Goal: Task Accomplishment & Management: Manage account settings

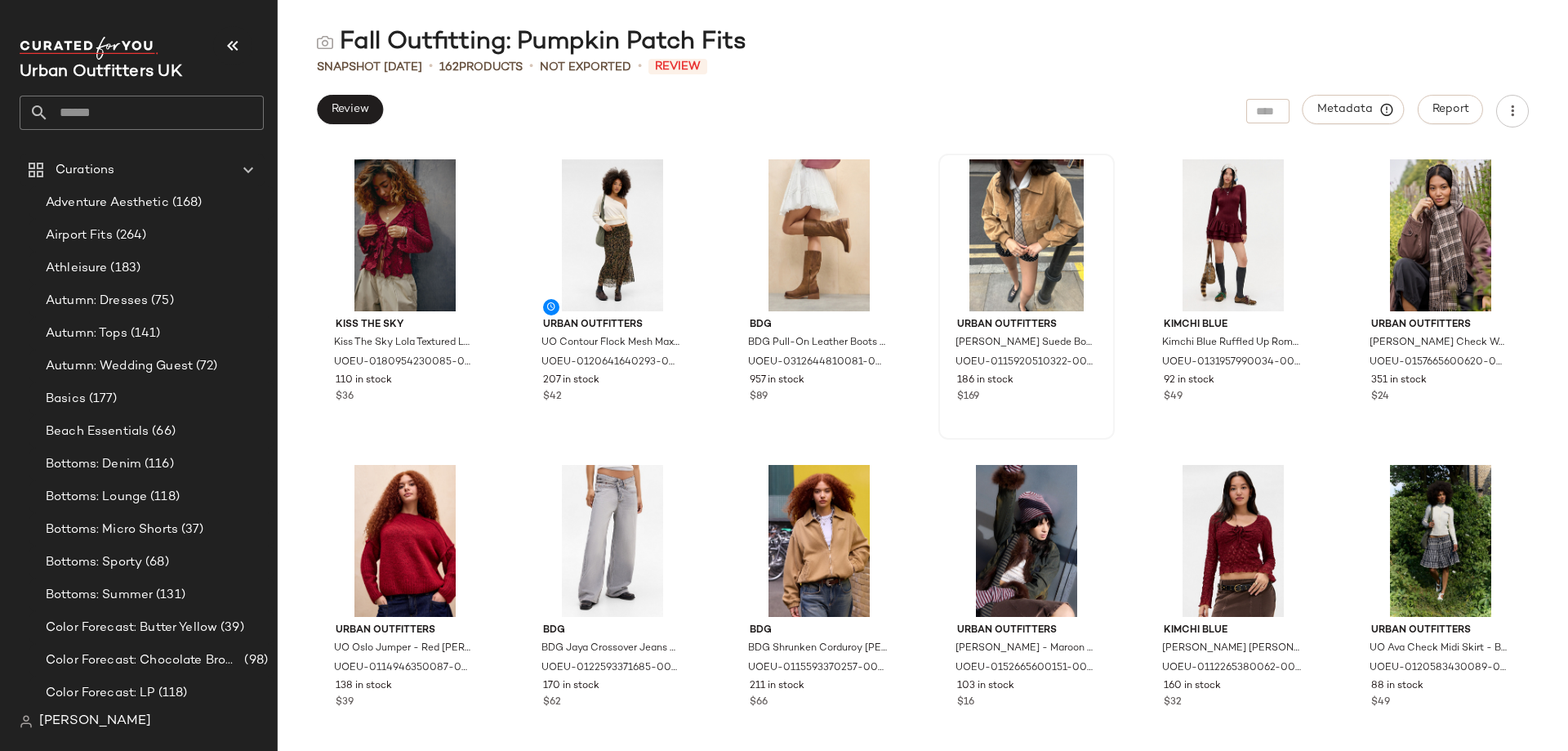
scroll to position [899, 0]
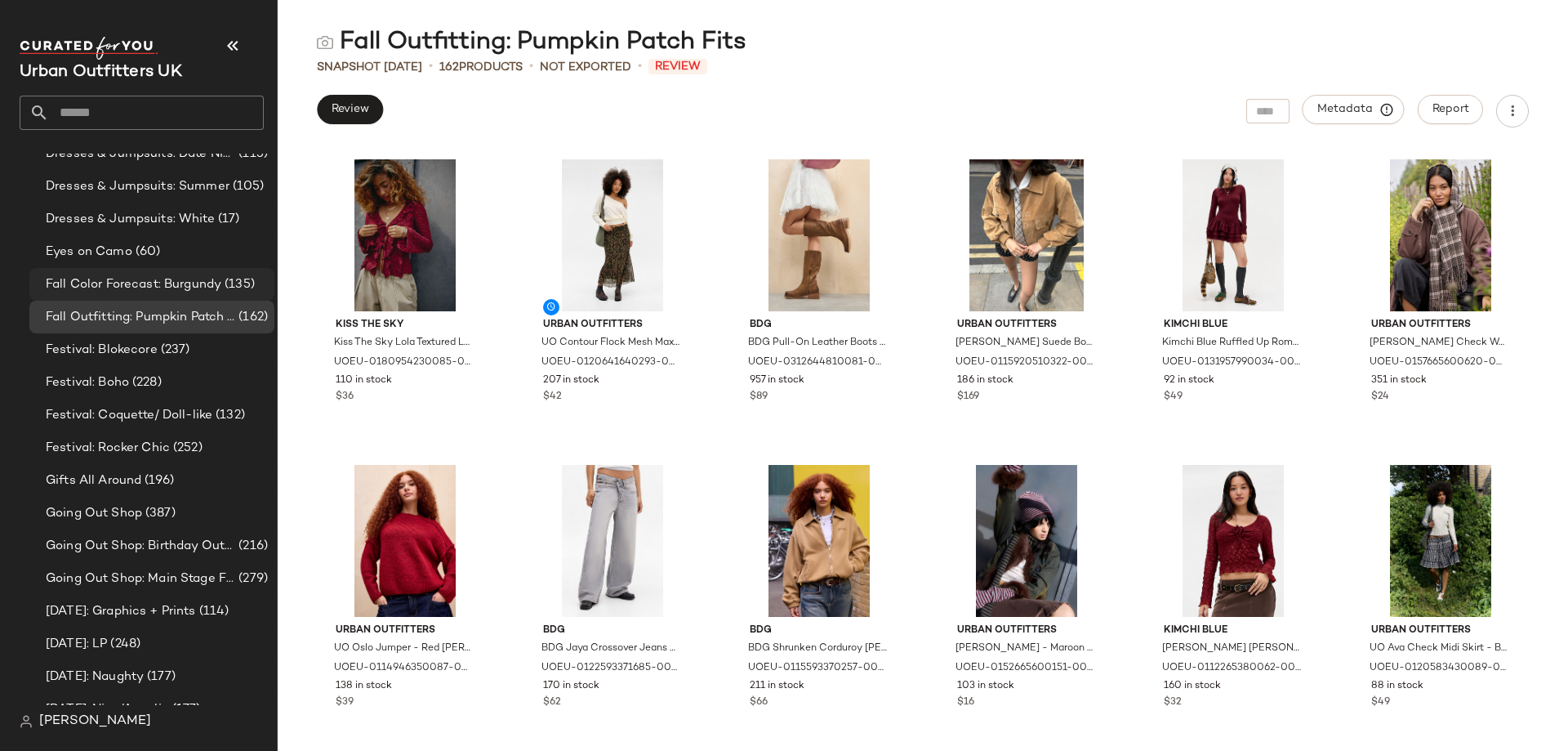
click at [127, 284] on span "Fall Color Forecast: Burgundy" at bounding box center [133, 284] width 176 height 19
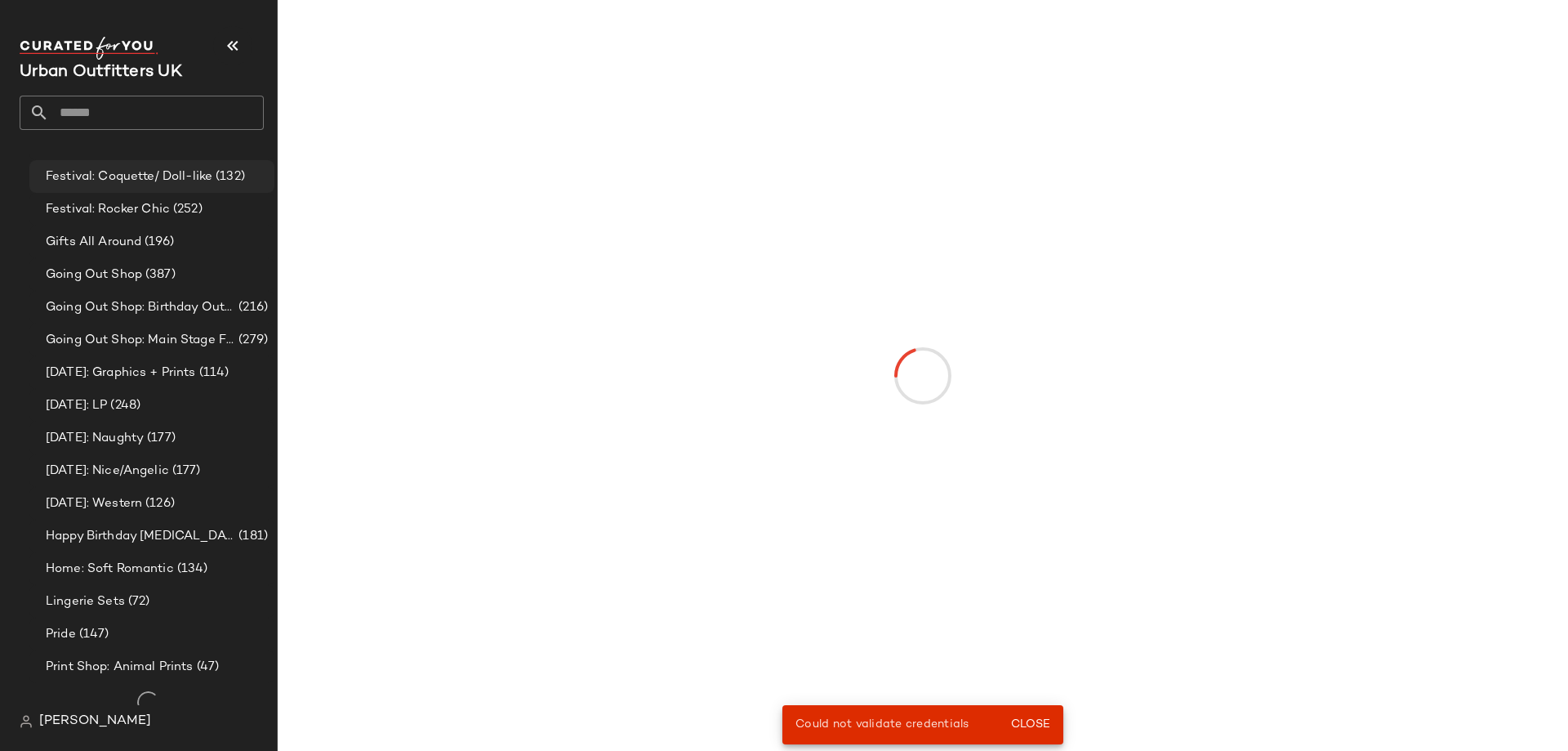
scroll to position [1143, 0]
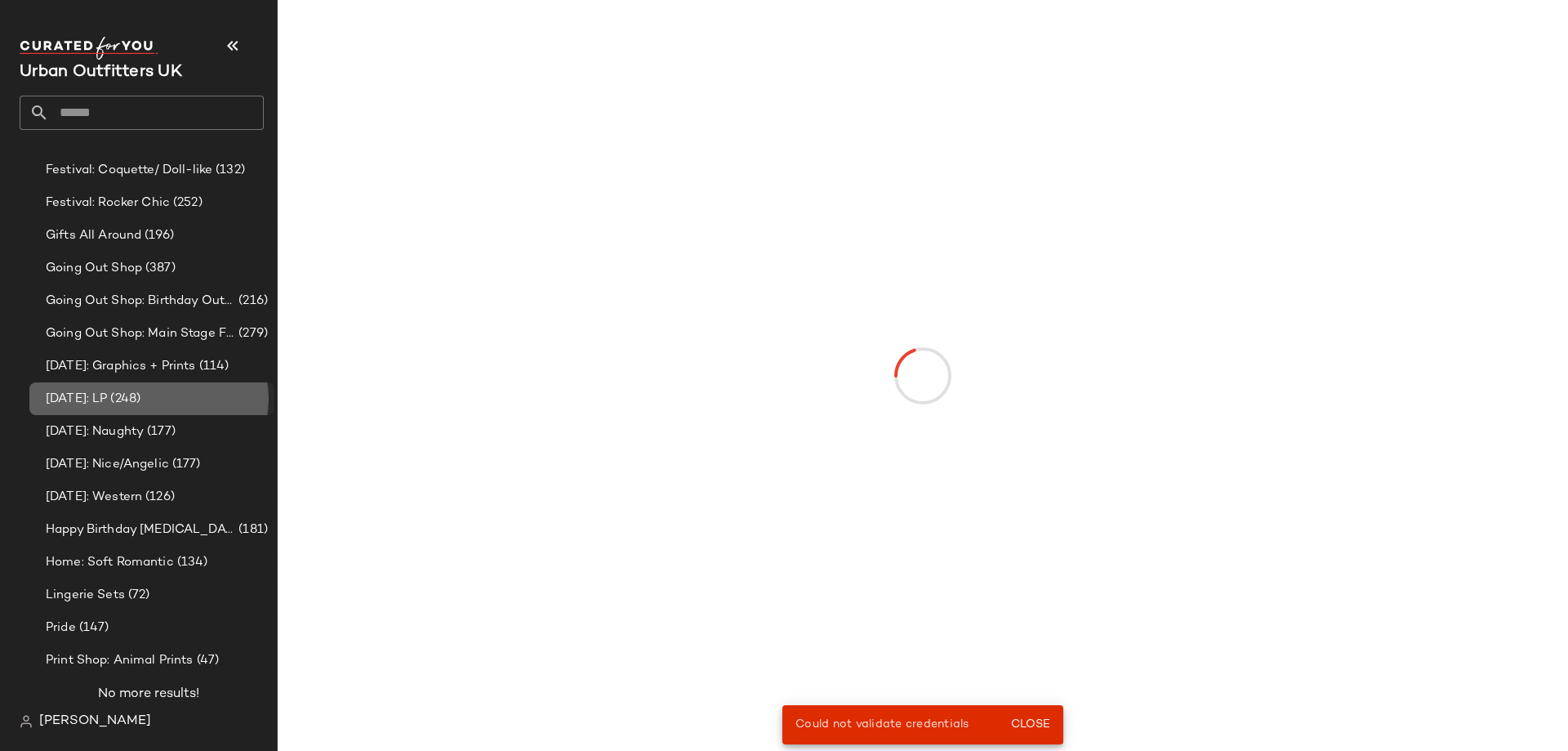
click at [92, 390] on span "[DATE]: LP" at bounding box center [76, 399] width 61 height 19
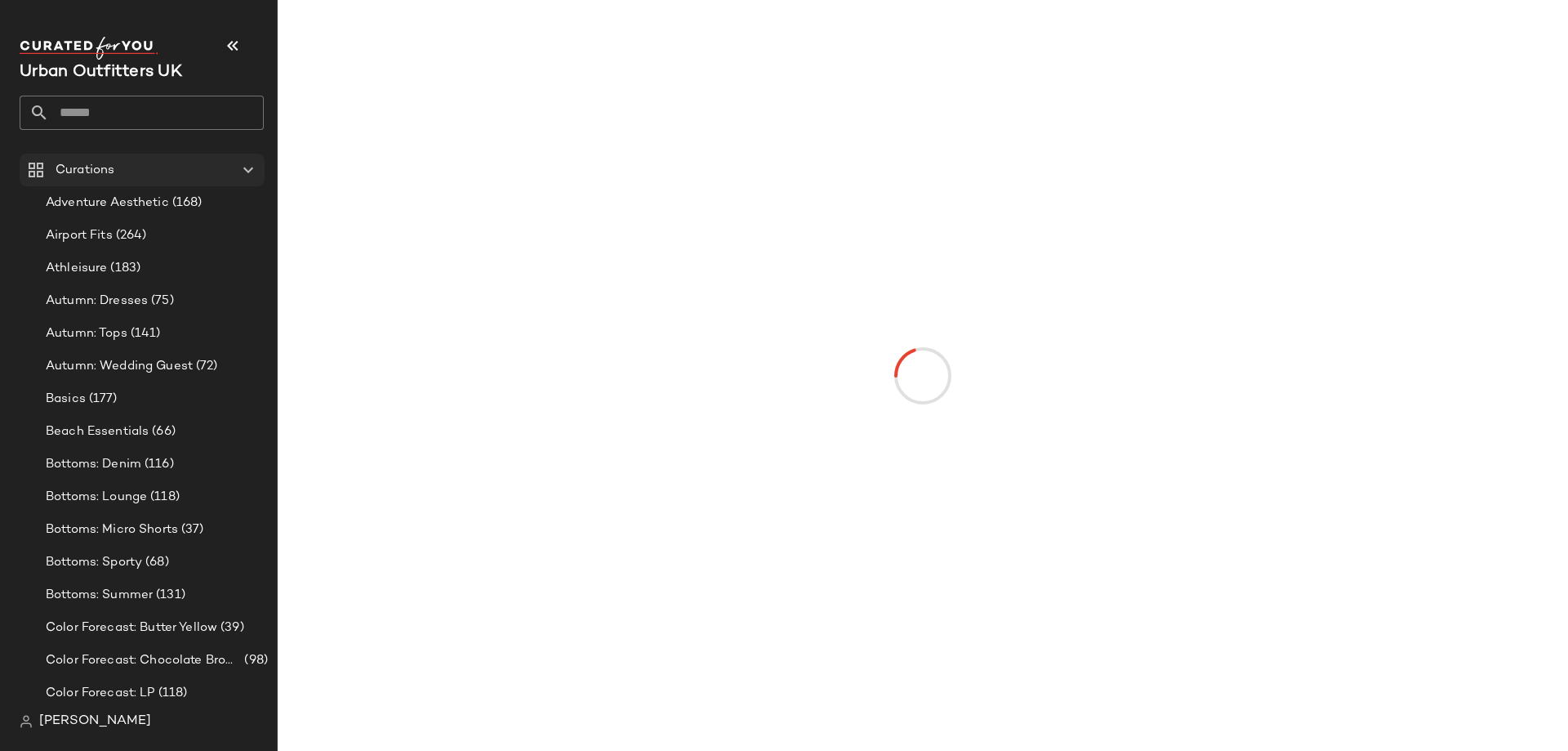
click at [136, 185] on Curations "Curations" at bounding box center [142, 170] width 245 height 33
click at [139, 190] on div "Adventure Aesthetic (168)" at bounding box center [152, 203] width 245 height 33
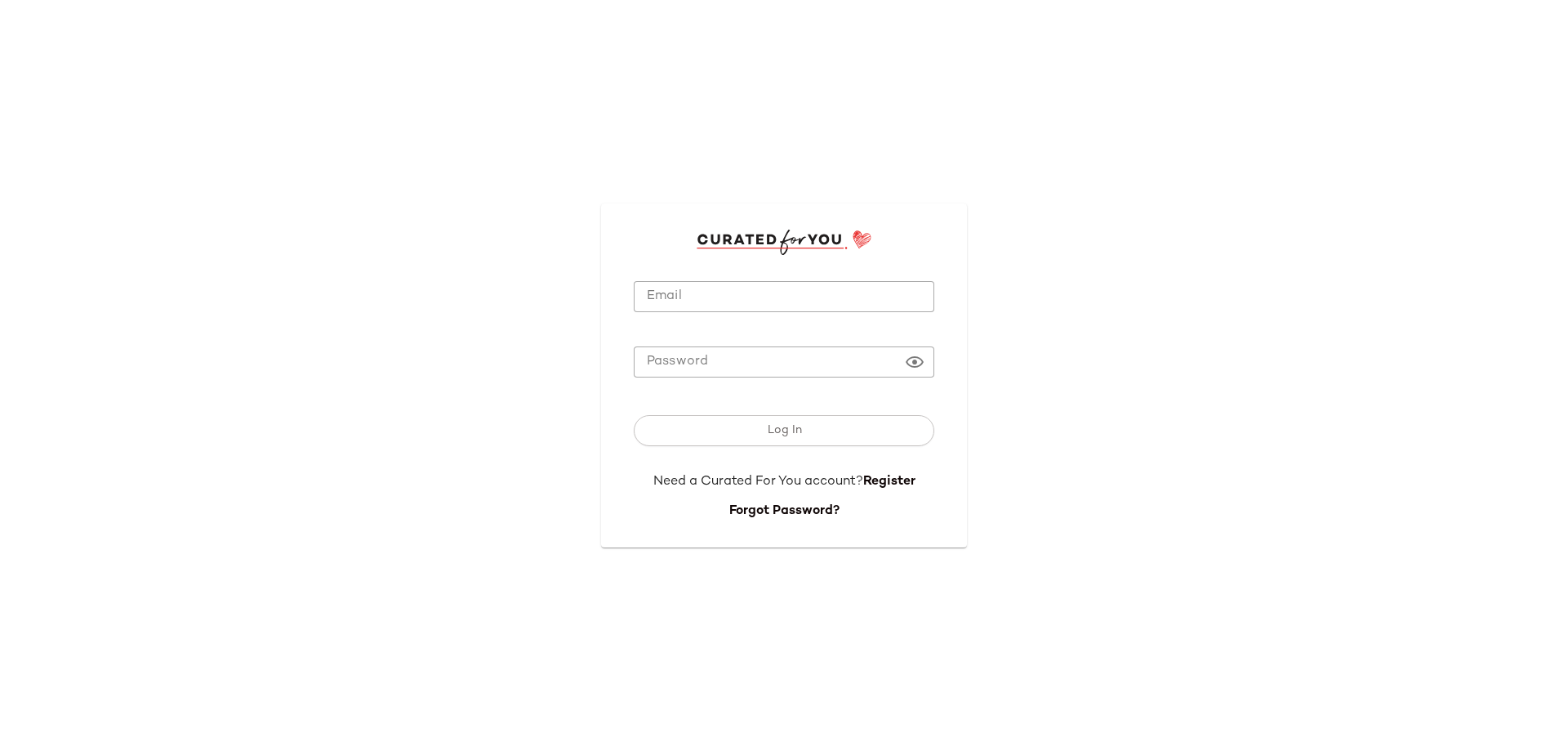
type input "**********"
click at [789, 302] on input "**********" at bounding box center [784, 297] width 301 height 32
click at [784, 336] on div "**********" at bounding box center [784, 313] width 301 height 65
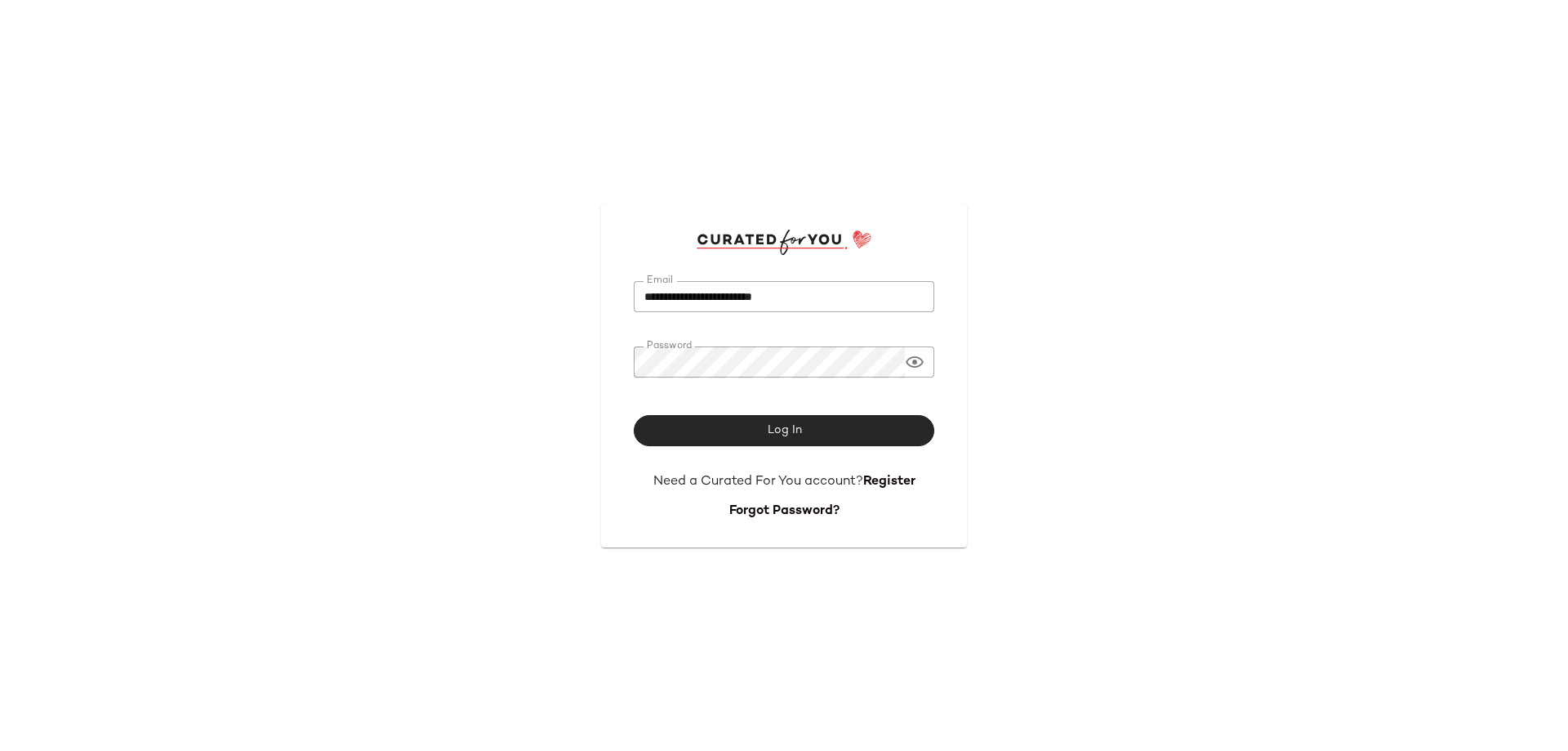
click at [791, 417] on button "Log In" at bounding box center [784, 430] width 301 height 31
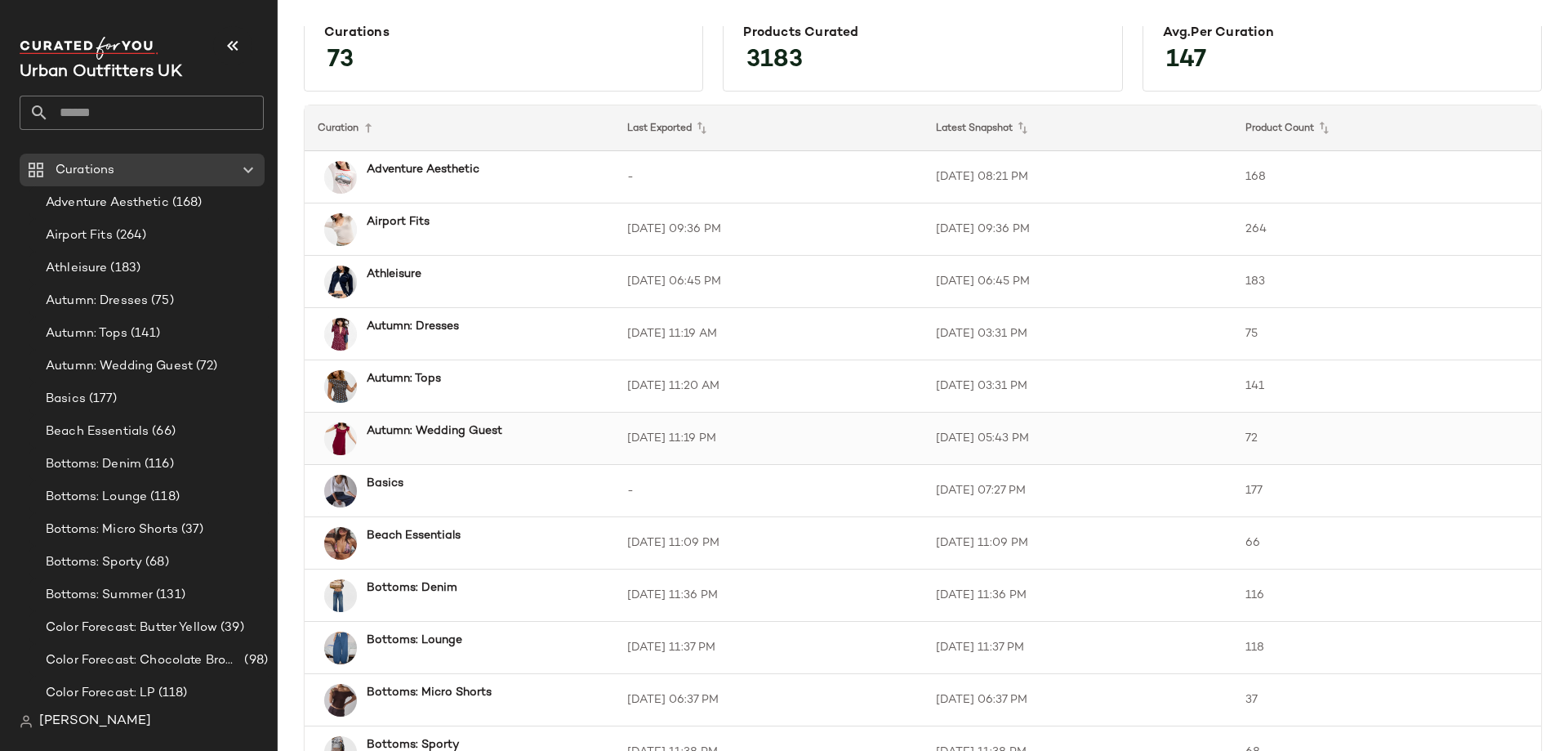
scroll to position [82, 0]
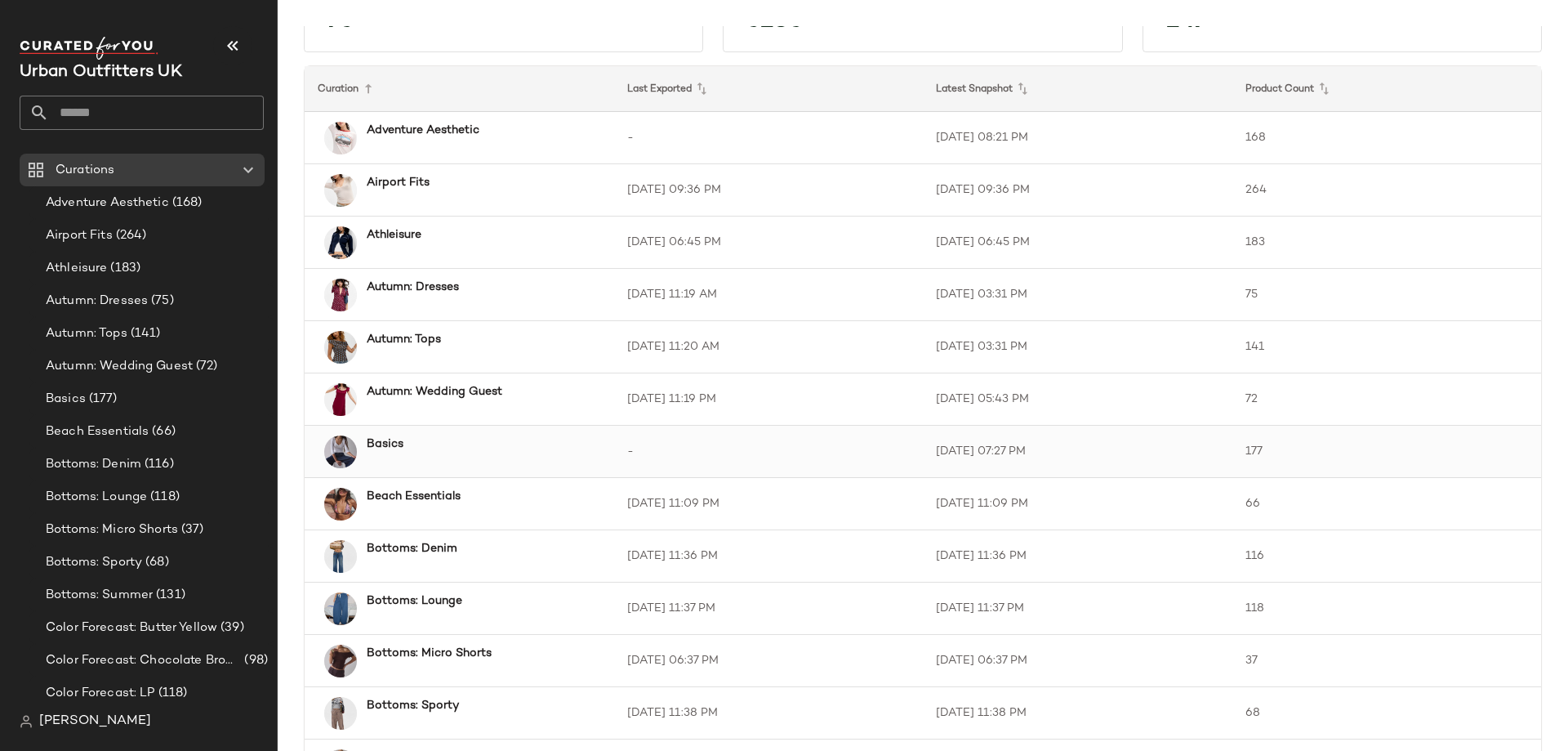
click at [399, 455] on div "Basics" at bounding box center [474, 452] width 234 height 33
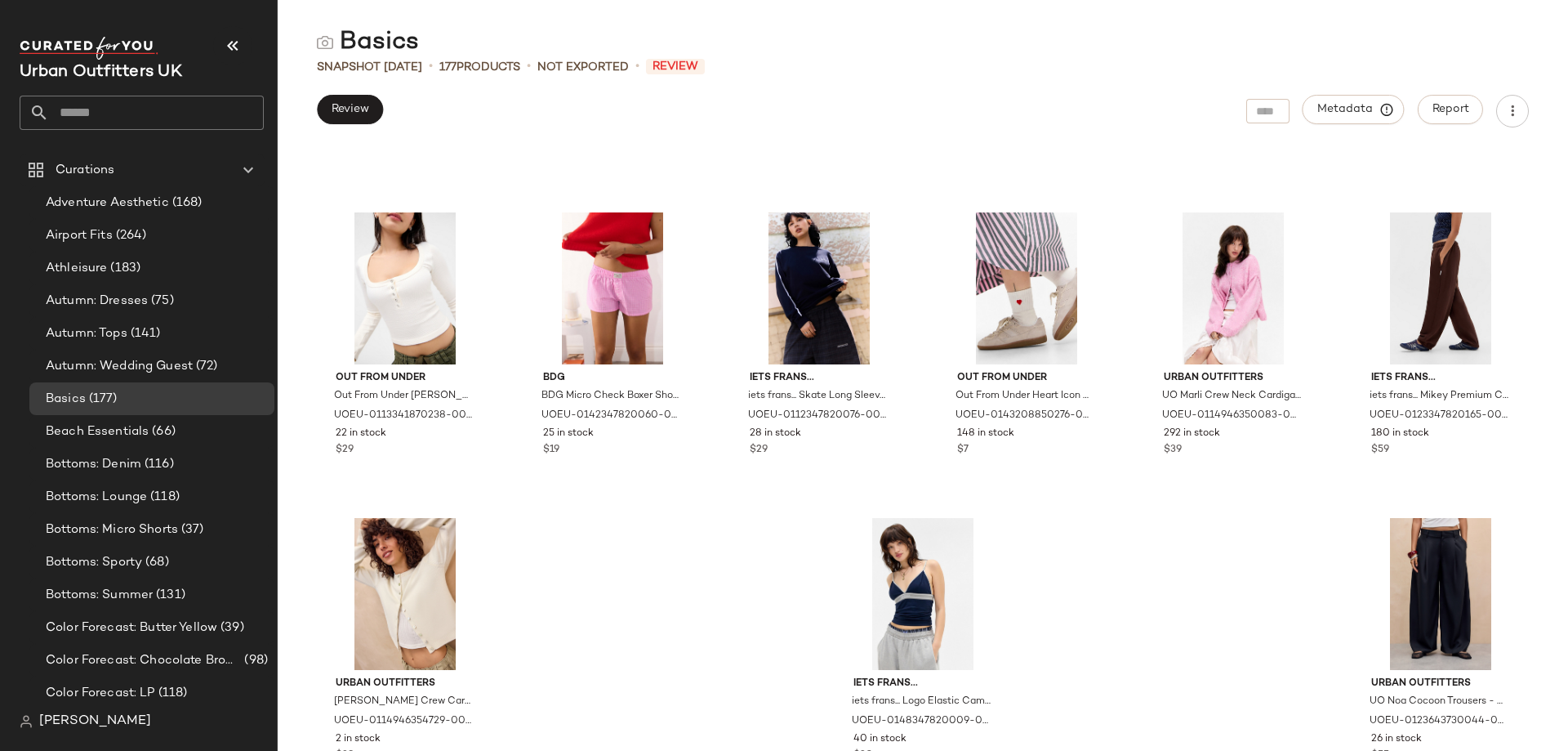
scroll to position [8574, 0]
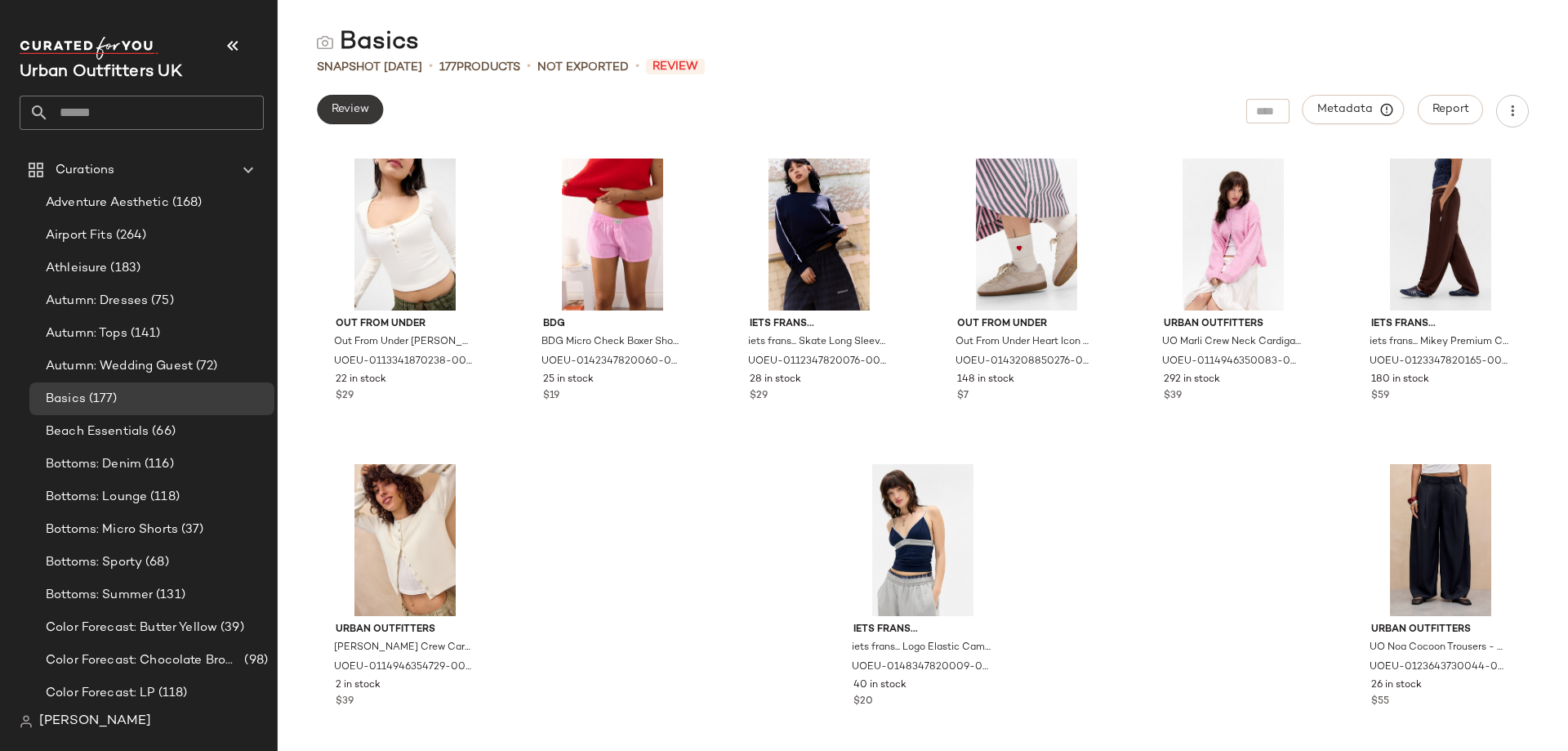
click at [347, 114] on span "Review" at bounding box center [350, 110] width 39 height 13
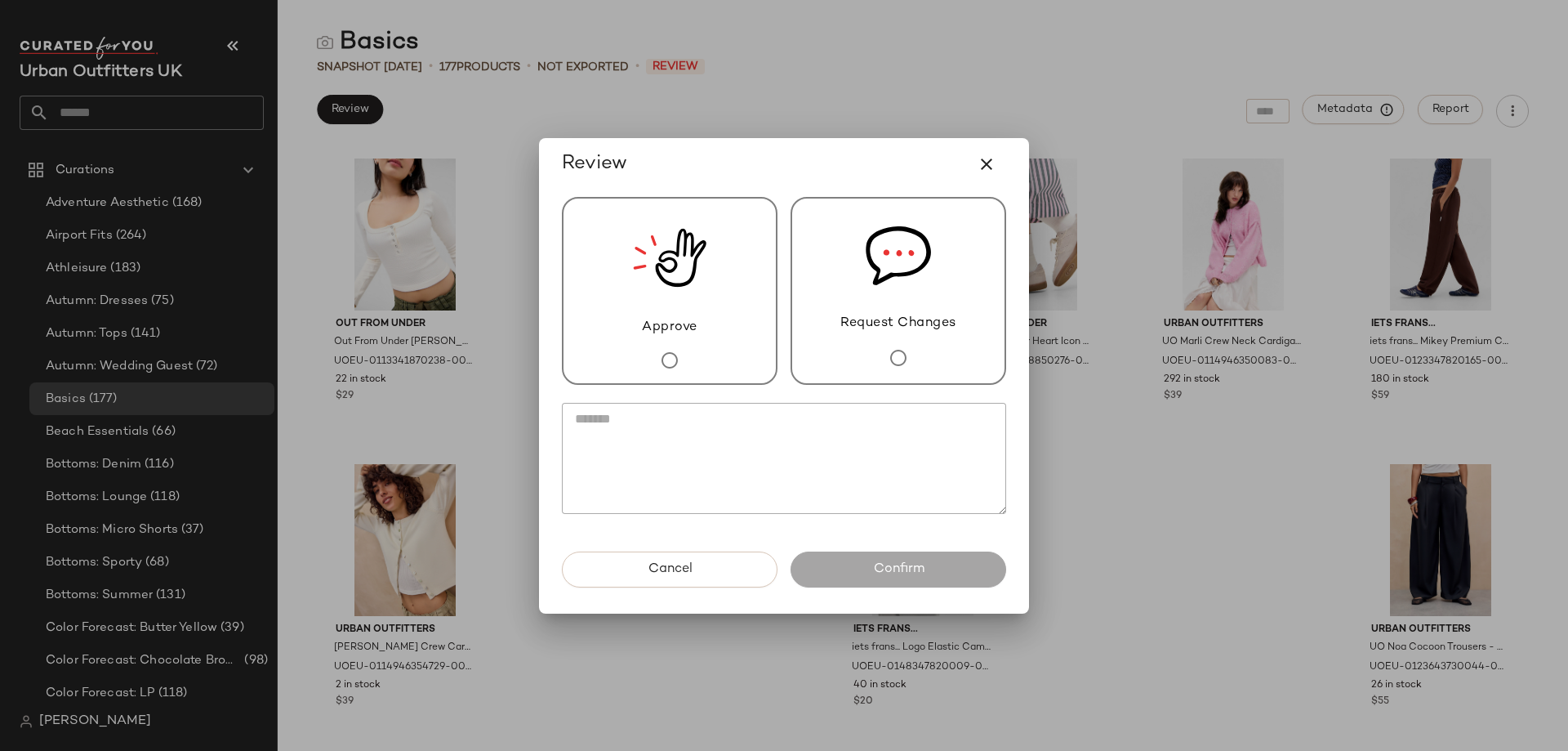
click at [778, 290] on div "Approve Request Changes" at bounding box center [784, 291] width 444 height 188
click at [685, 252] on img at bounding box center [669, 258] width 73 height 120
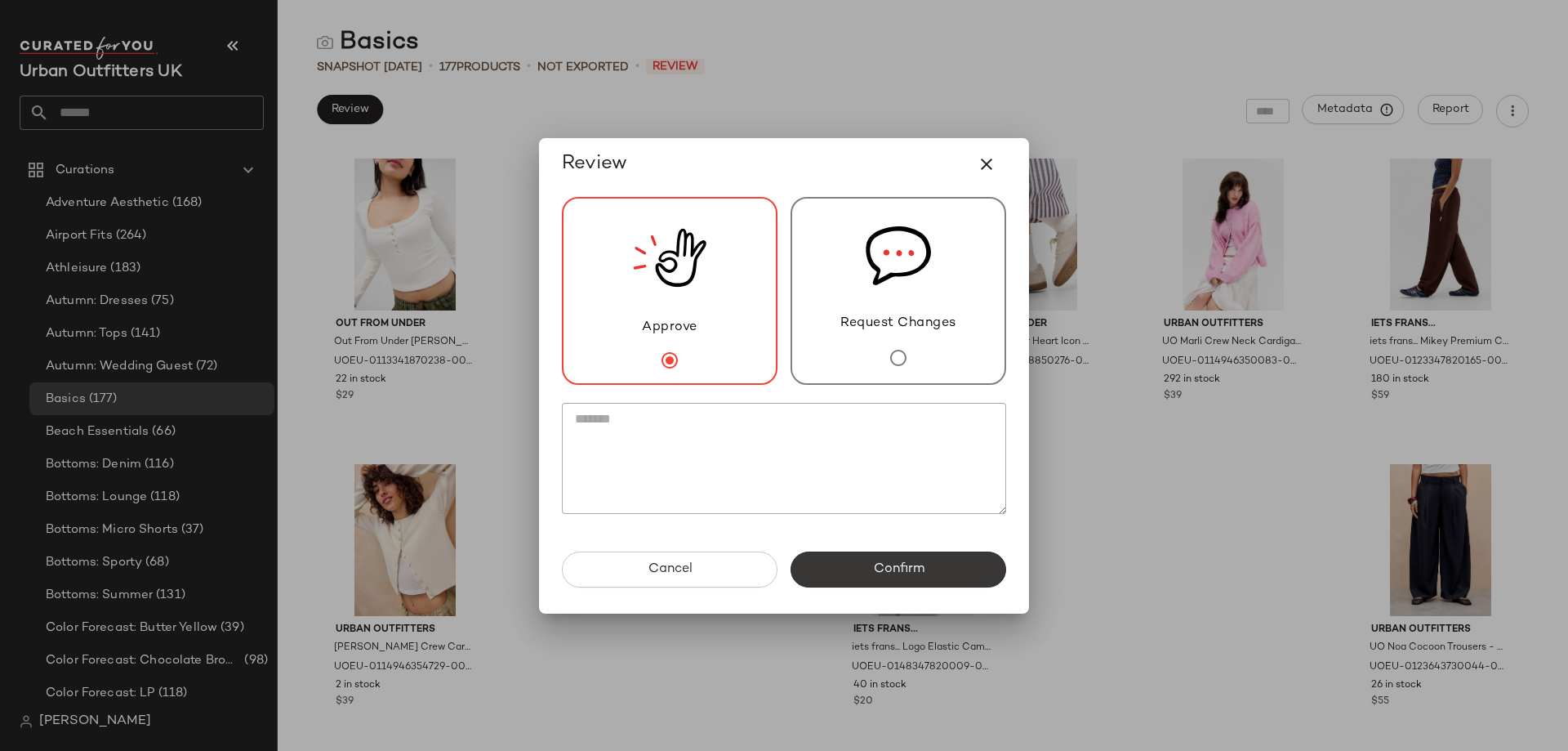
click at [932, 579] on button "Confirm" at bounding box center [899, 570] width 216 height 36
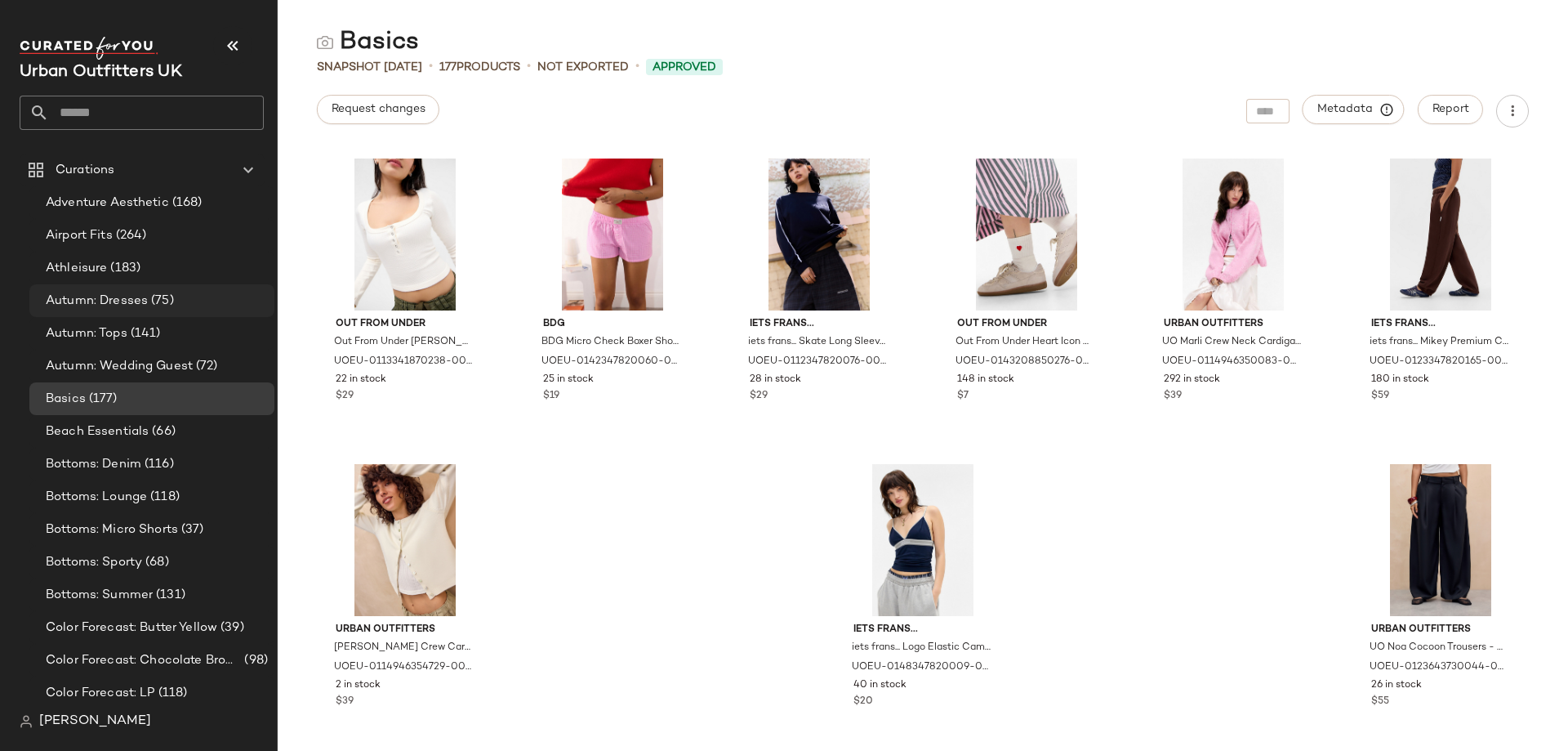
click at [153, 306] on span "(75)" at bounding box center [161, 301] width 26 height 19
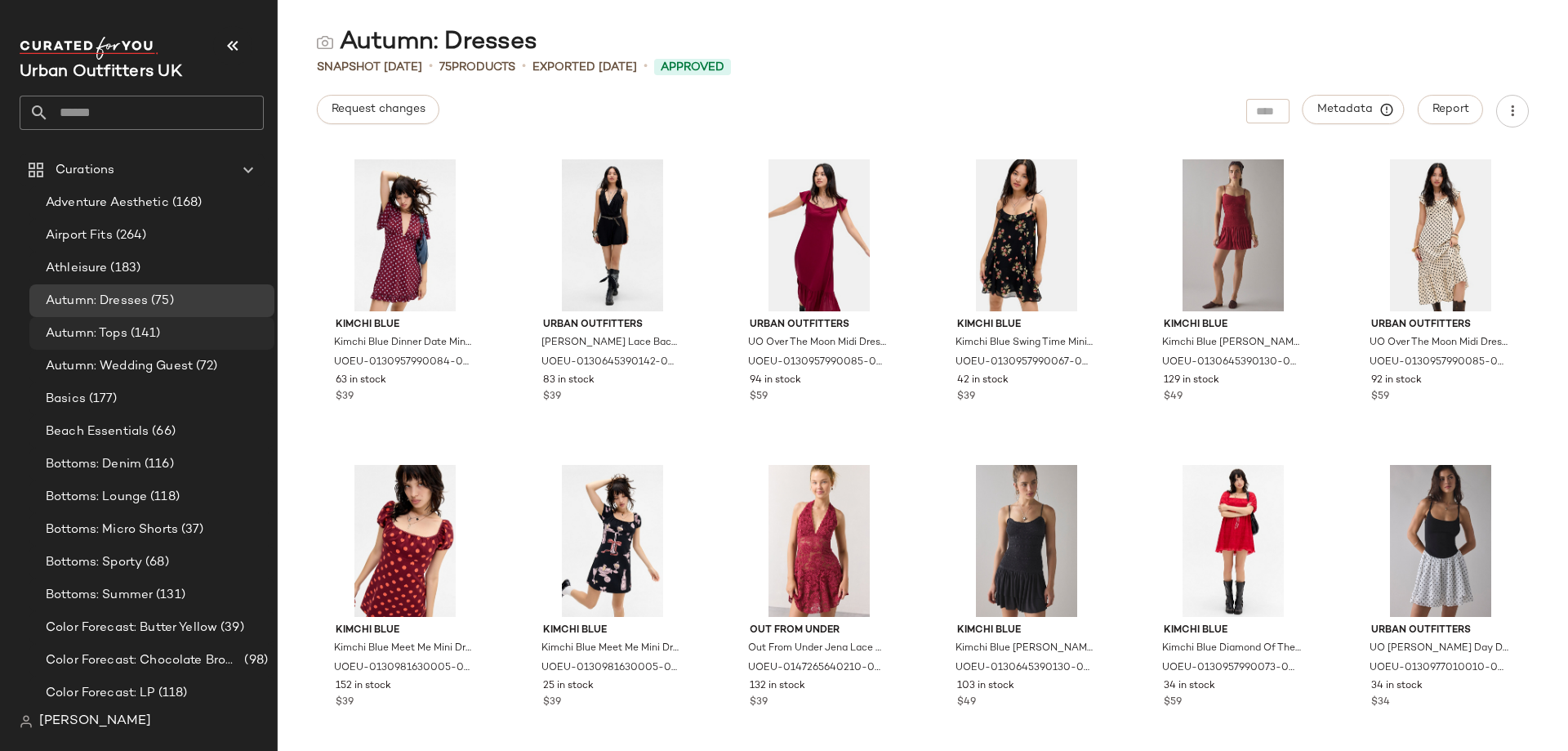
click at [134, 325] on span "(141)" at bounding box center [144, 333] width 34 height 19
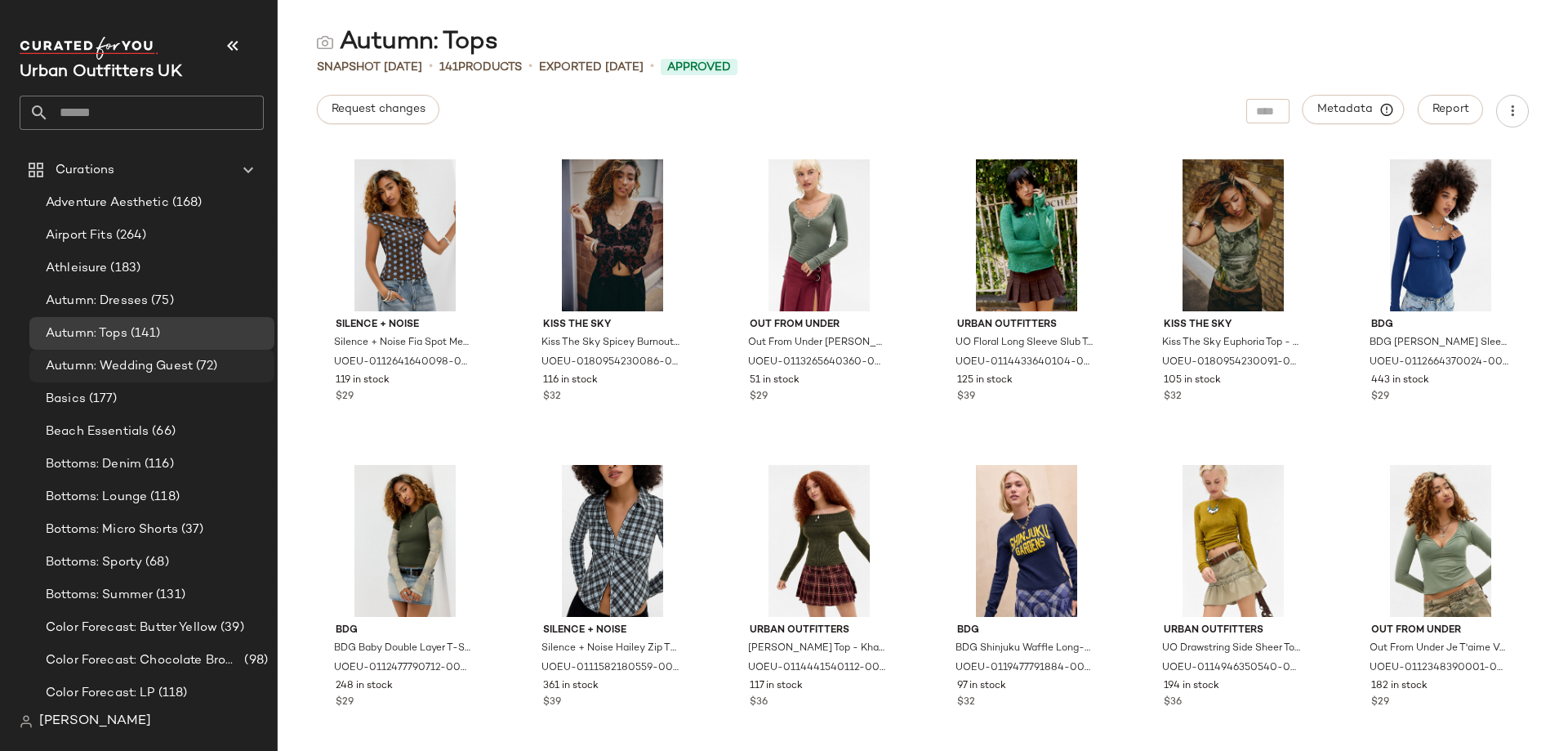
click at [159, 354] on div "Autumn: Wedding Guest (72)" at bounding box center [152, 366] width 245 height 33
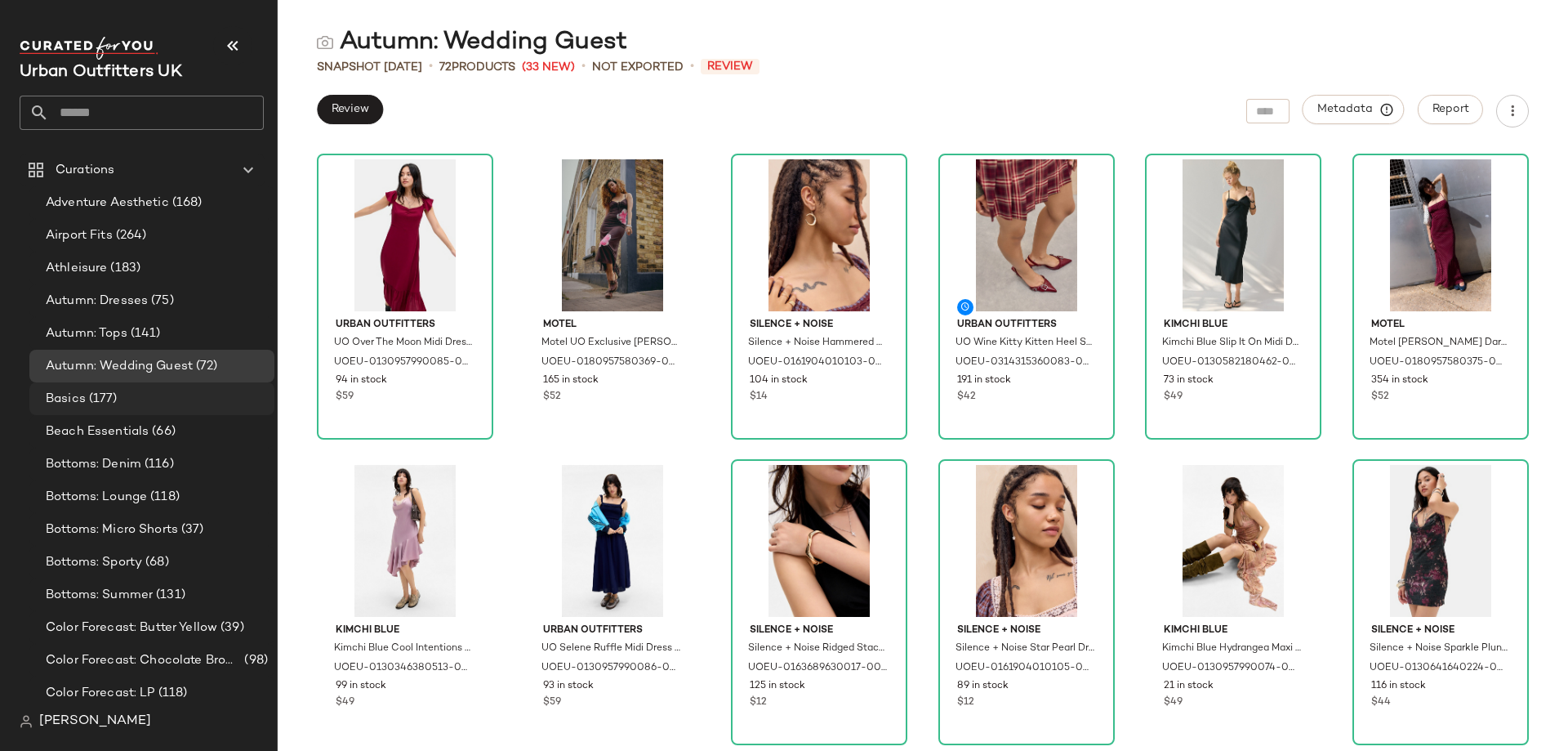
click at [97, 401] on span "(177)" at bounding box center [101, 399] width 32 height 19
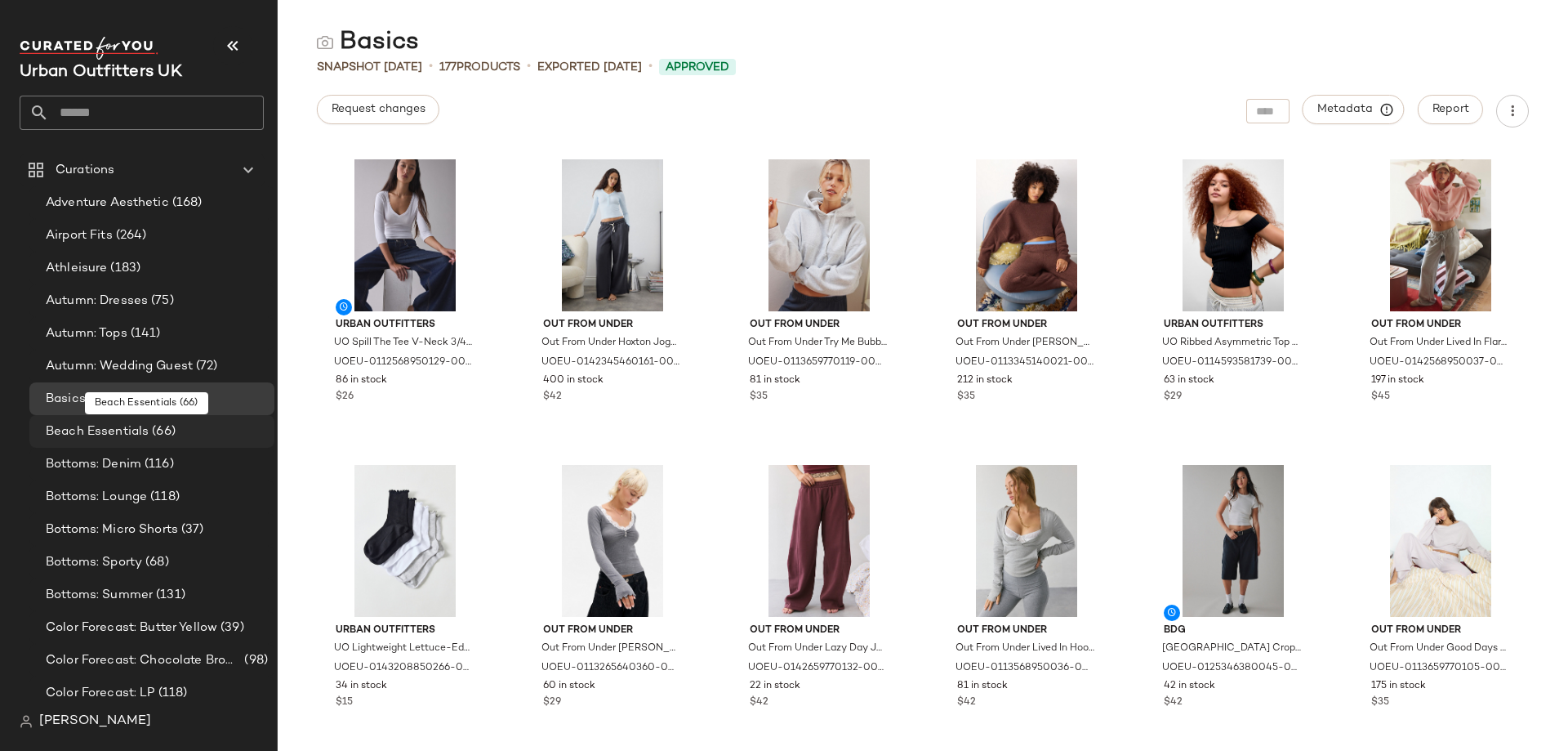
click at [134, 432] on span "Beach Essentials" at bounding box center [96, 431] width 103 height 19
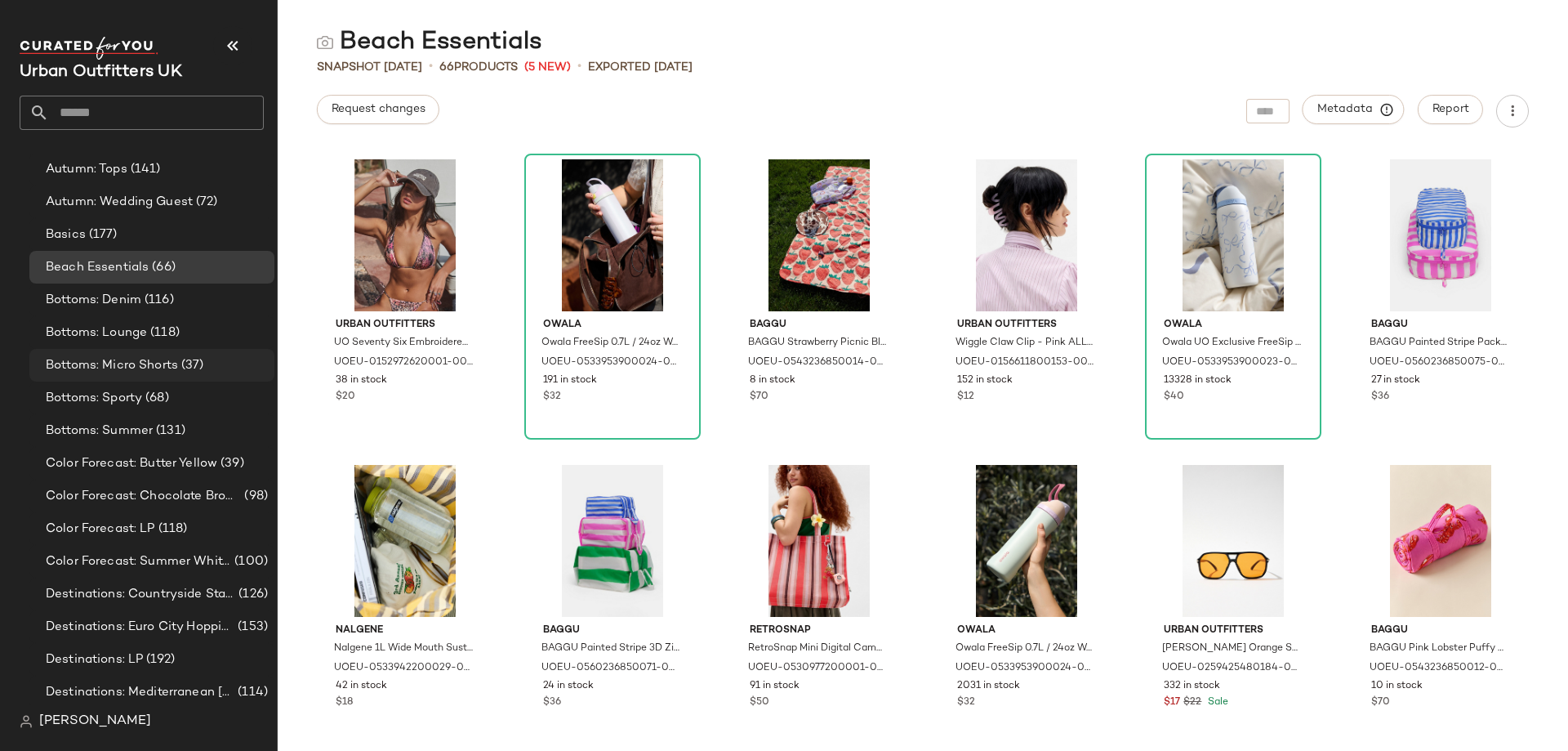
scroll to position [163, 0]
click at [148, 364] on span "Bottoms: Micro Shorts" at bounding box center [111, 366] width 133 height 19
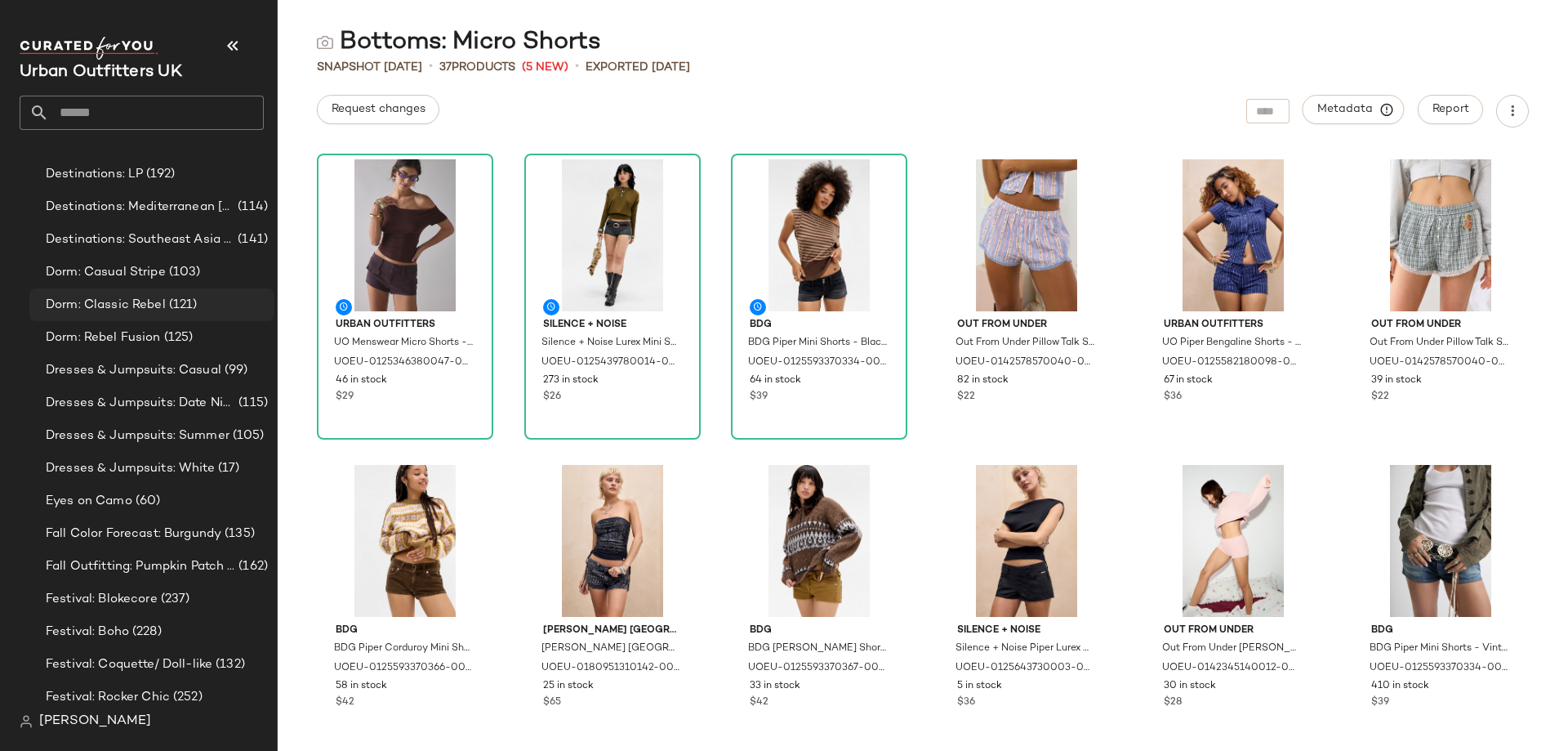
scroll to position [735, 0]
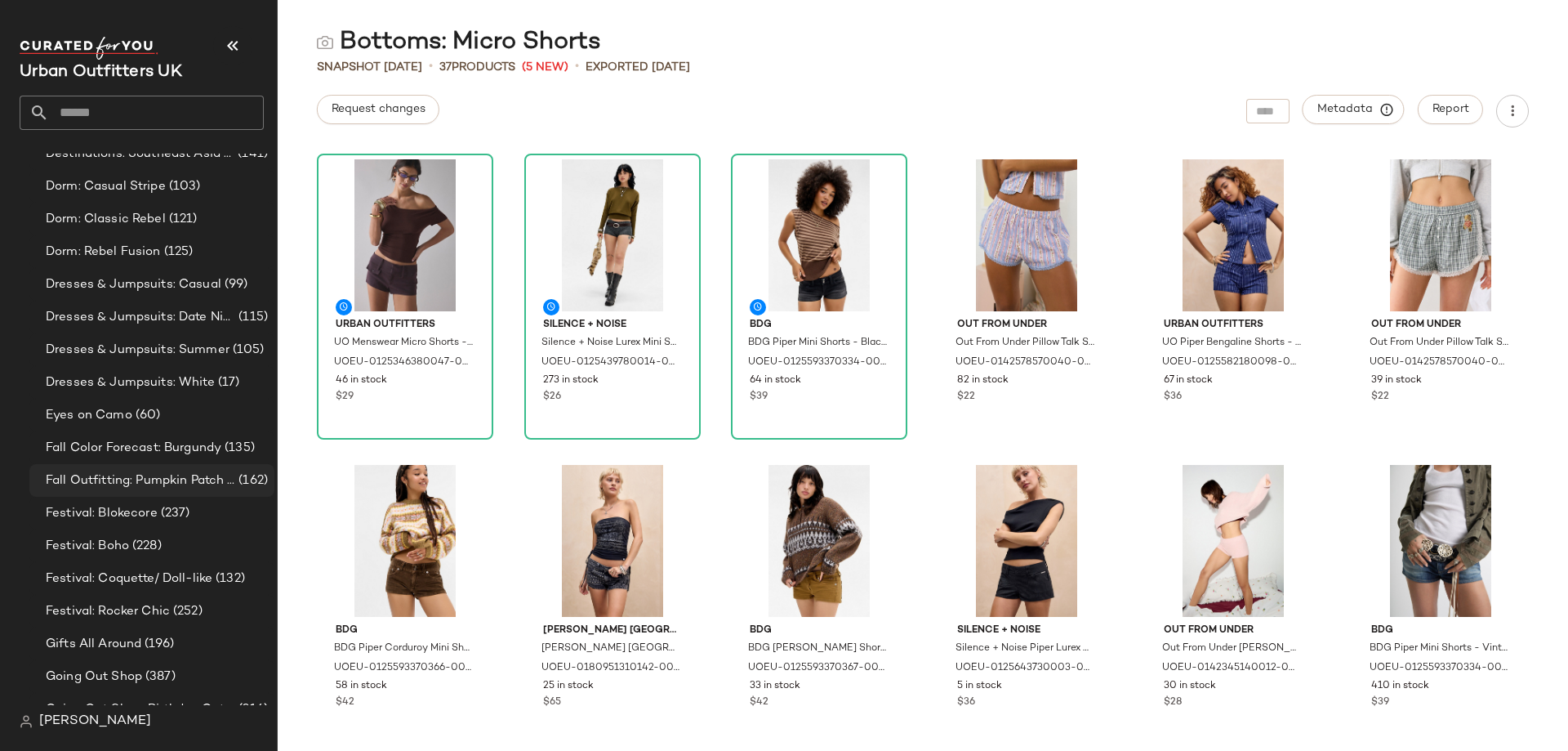
click at [148, 482] on span "Fall Outfitting: Pumpkin Patch Fits" at bounding box center [140, 481] width 190 height 19
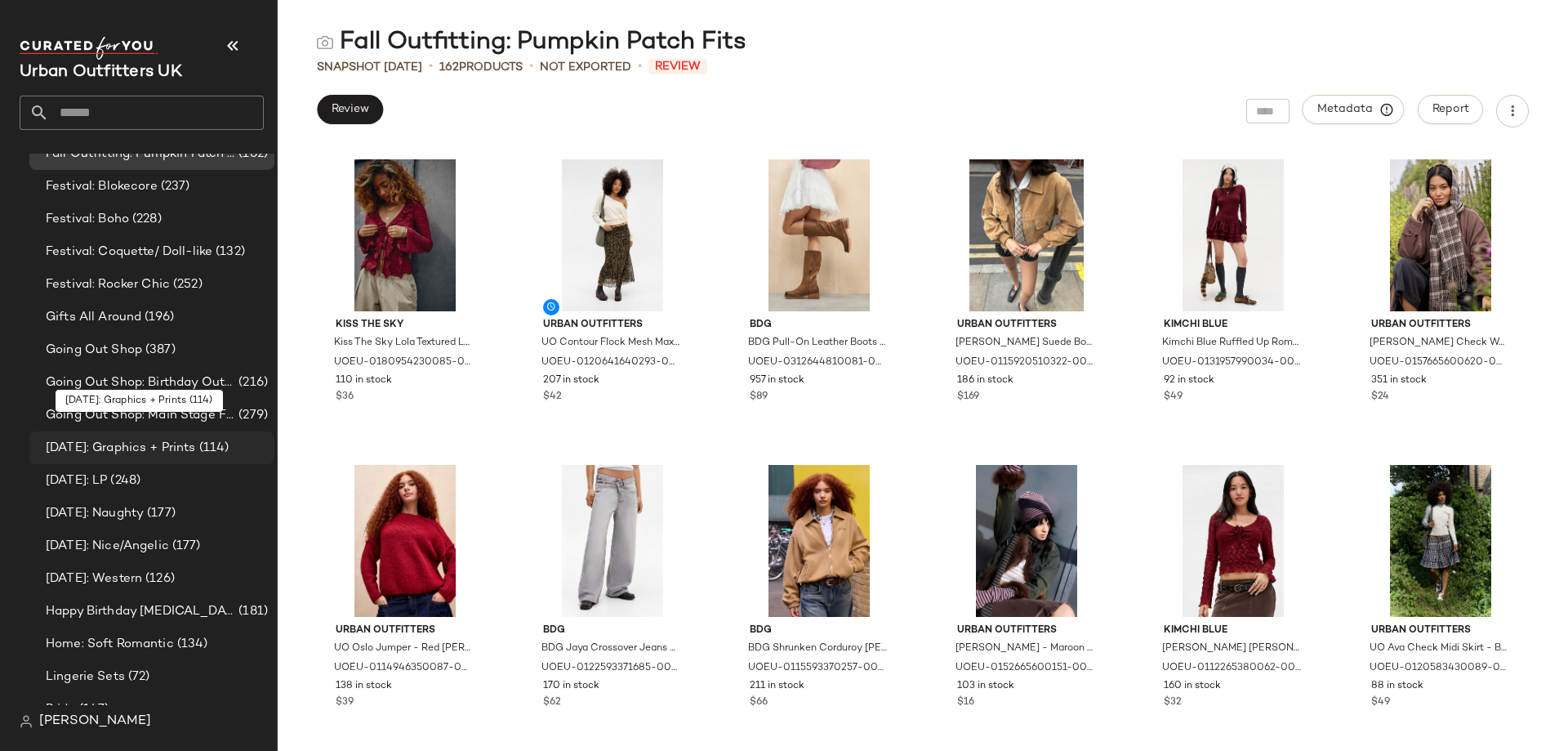
scroll to position [1143, 0]
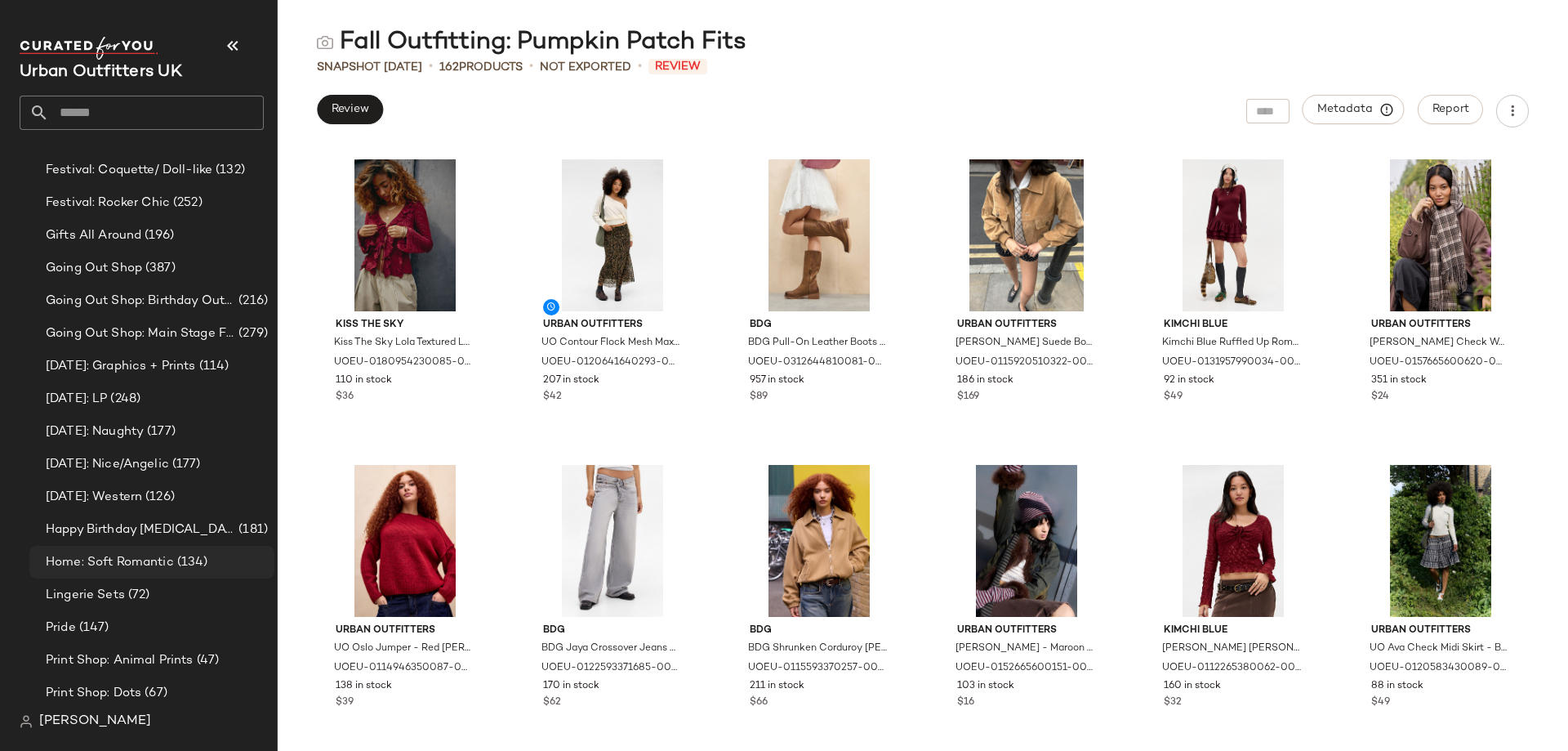
click at [154, 573] on div "Home: Soft Romantic (134)" at bounding box center [152, 562] width 245 height 33
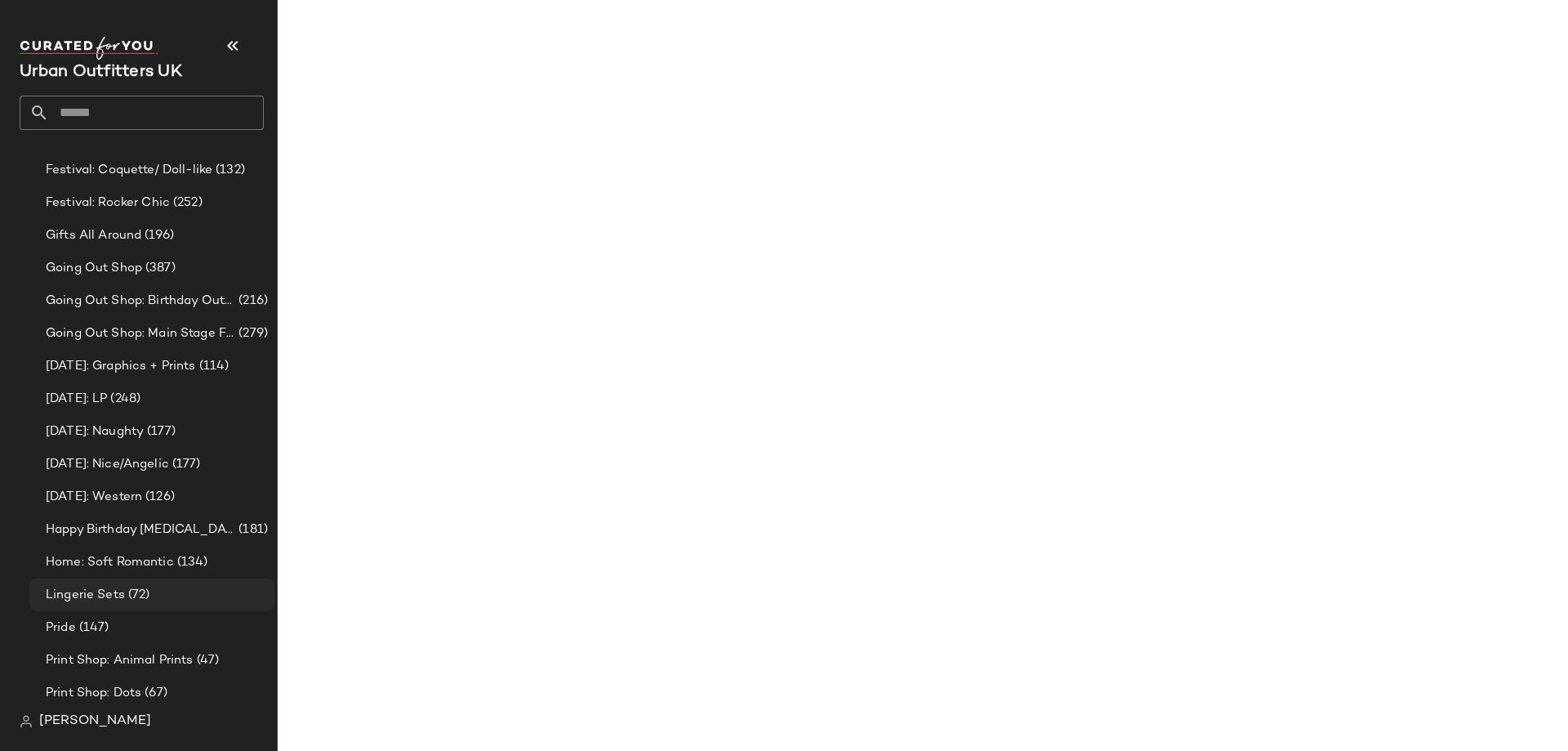
click at [129, 585] on span "(72)" at bounding box center [138, 594] width 26 height 19
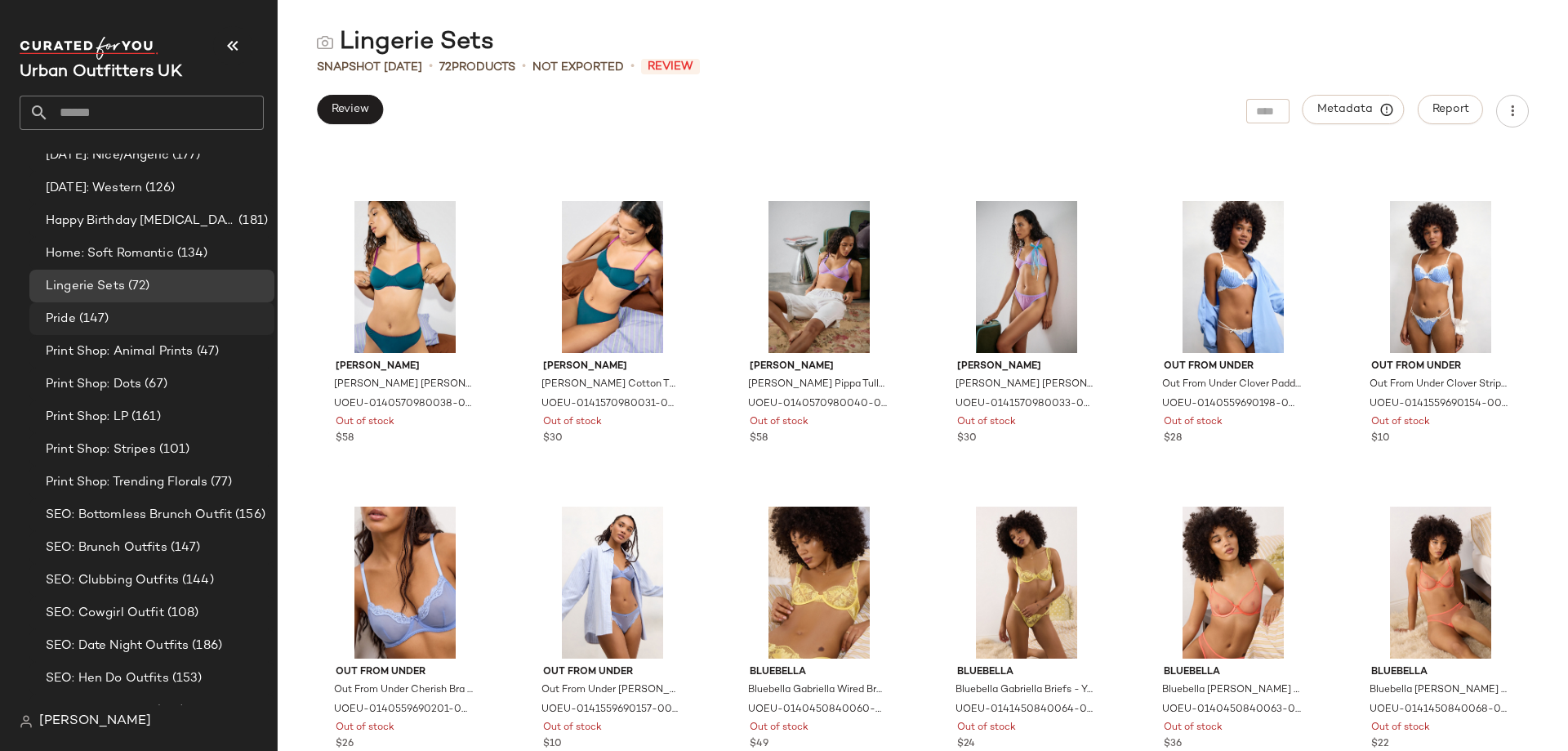
scroll to position [1470, 0]
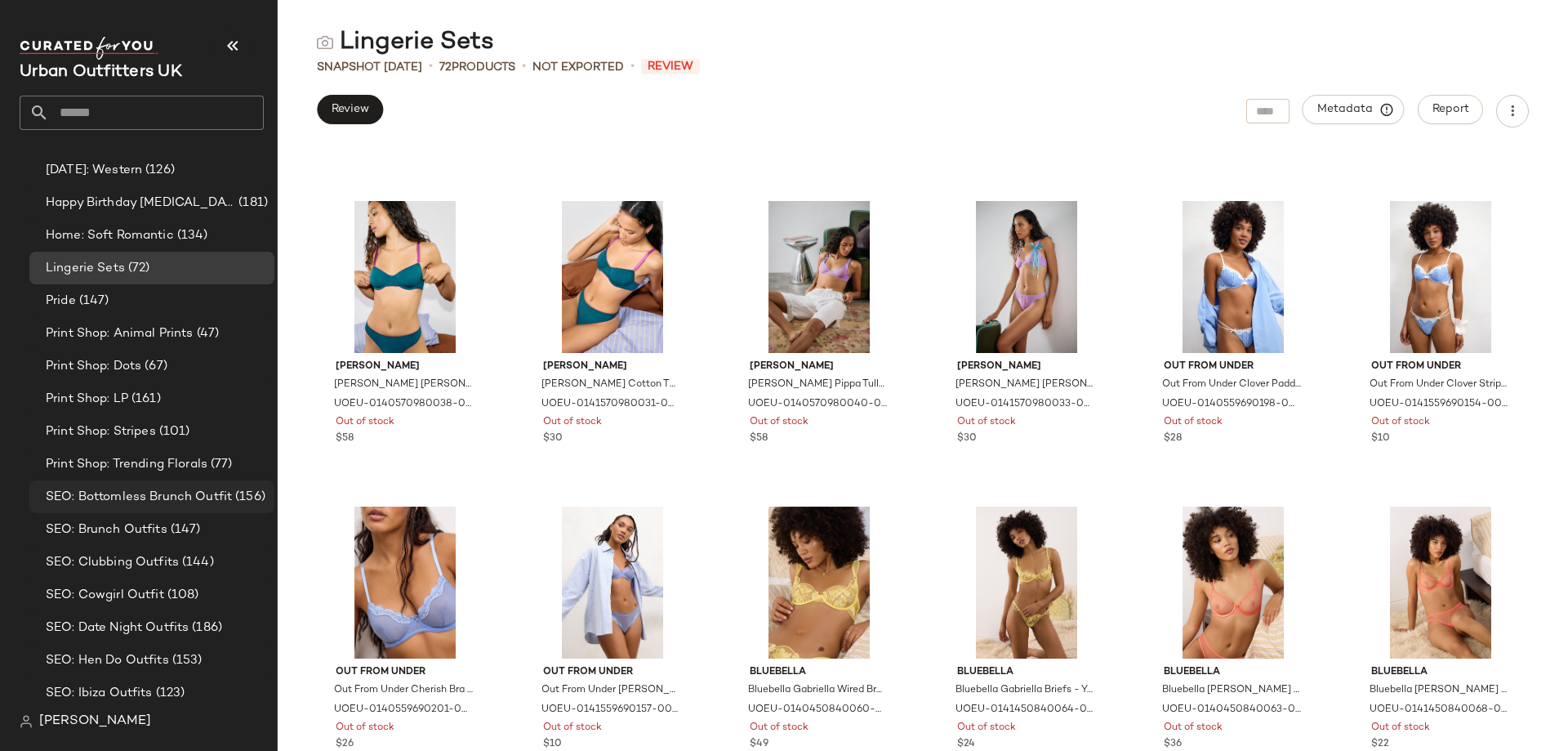
click at [155, 485] on div "SEO: Bottomless Brunch Outfit (156)" at bounding box center [152, 497] width 245 height 33
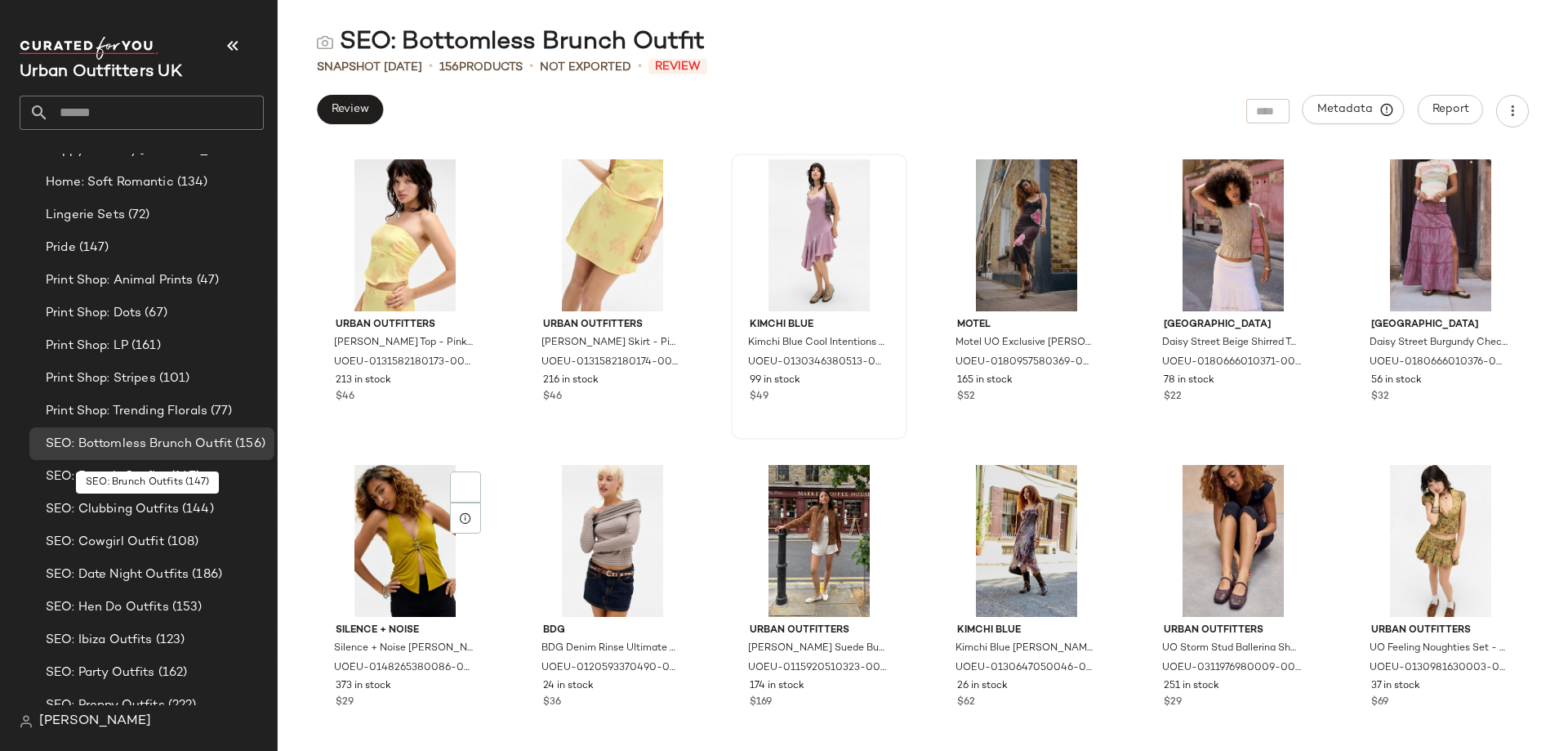
scroll to position [1552, 0]
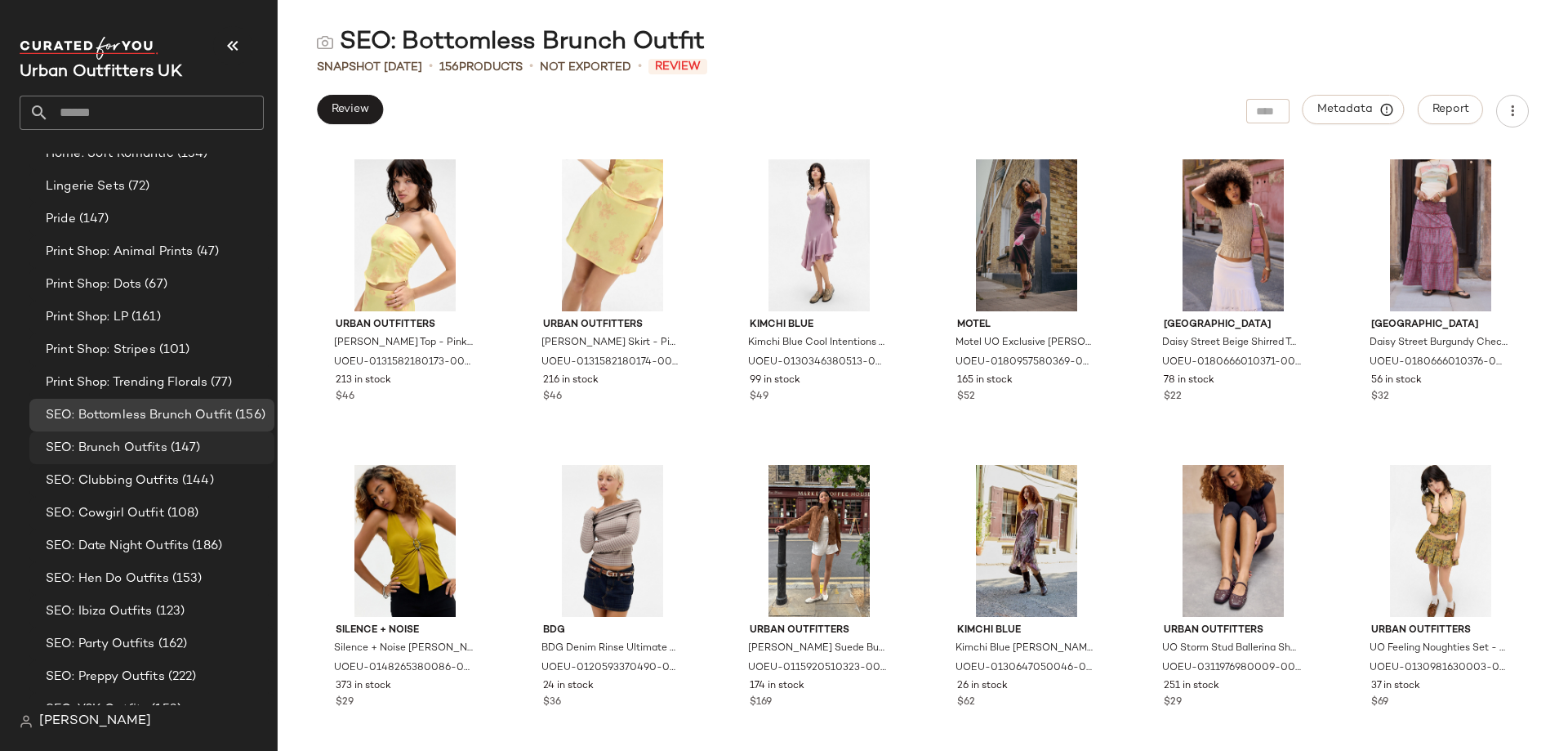
click at [173, 457] on span "(147)" at bounding box center [184, 448] width 34 height 19
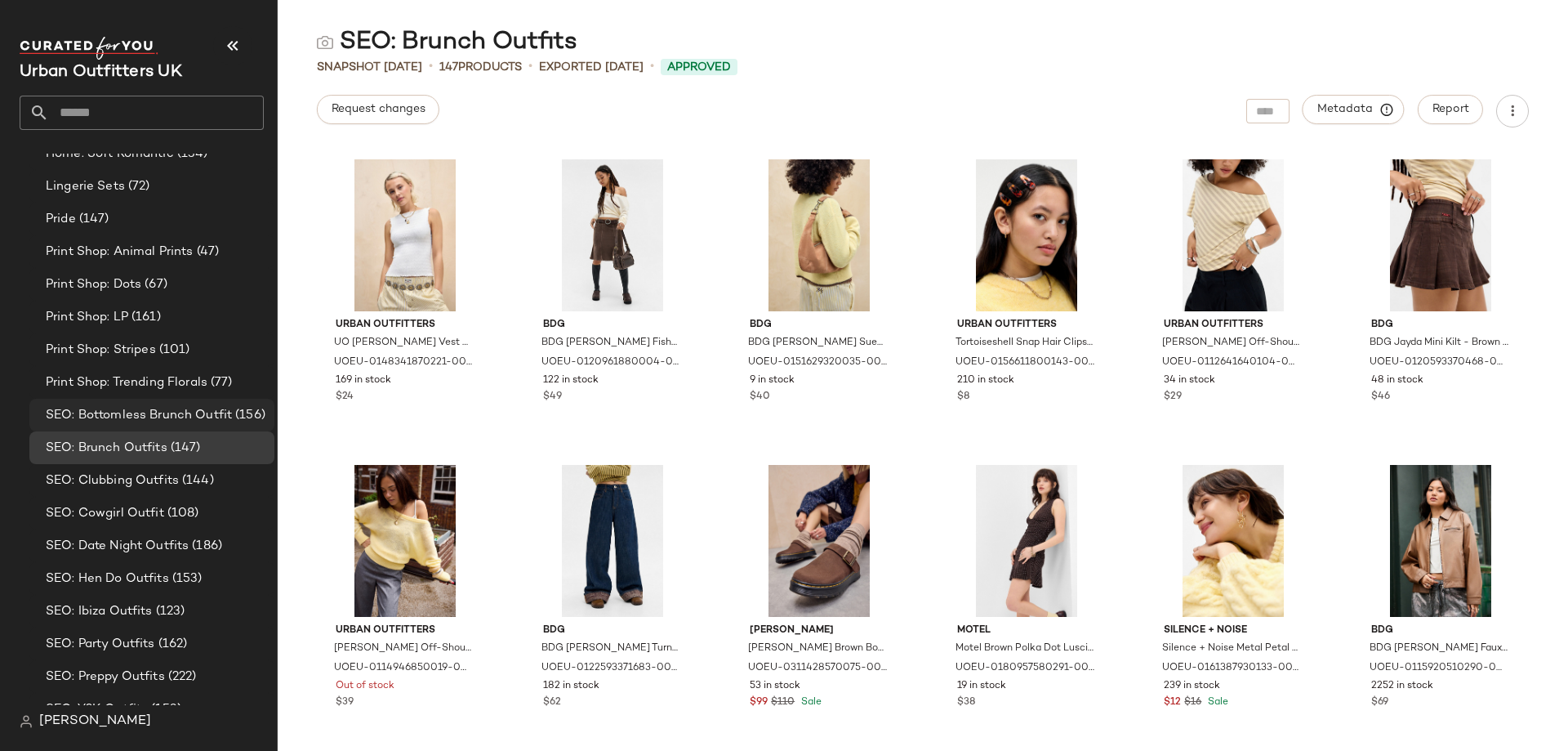
click at [191, 412] on span "SEO: Bottomless Brunch Outfit" at bounding box center [138, 415] width 186 height 19
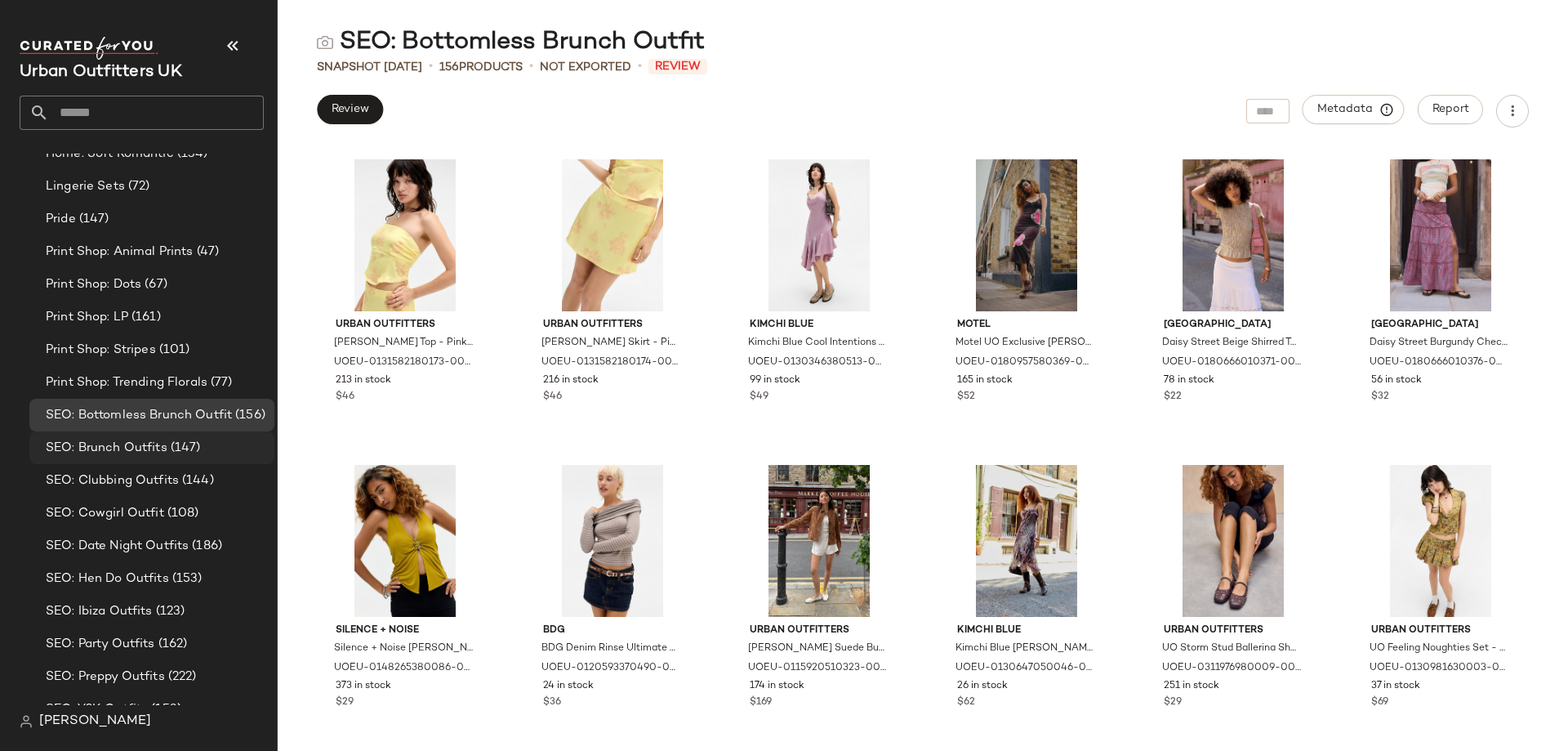
click at [131, 456] on span "SEO: Brunch Outfits" at bounding box center [106, 448] width 122 height 19
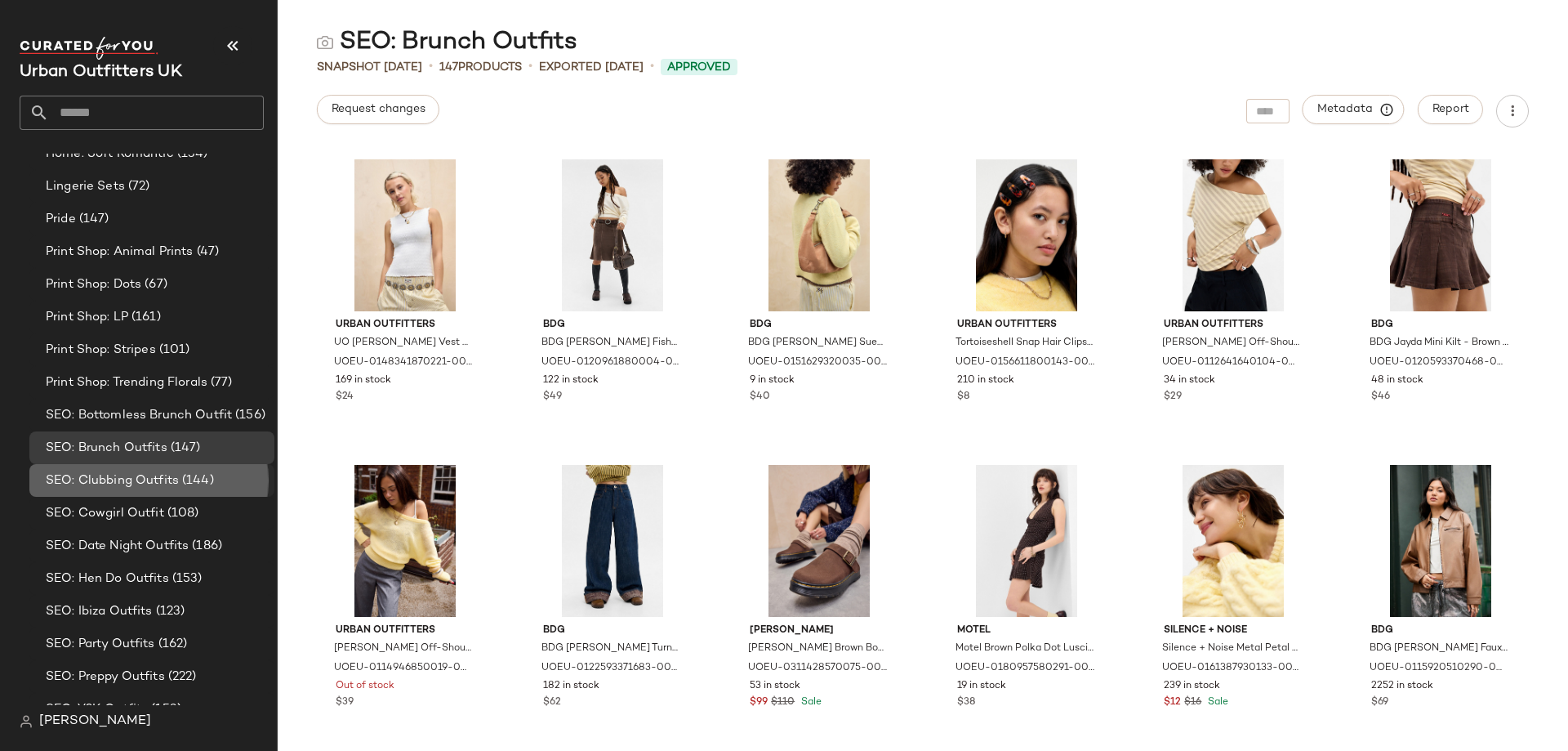
click at [196, 478] on span "(144)" at bounding box center [196, 481] width 35 height 19
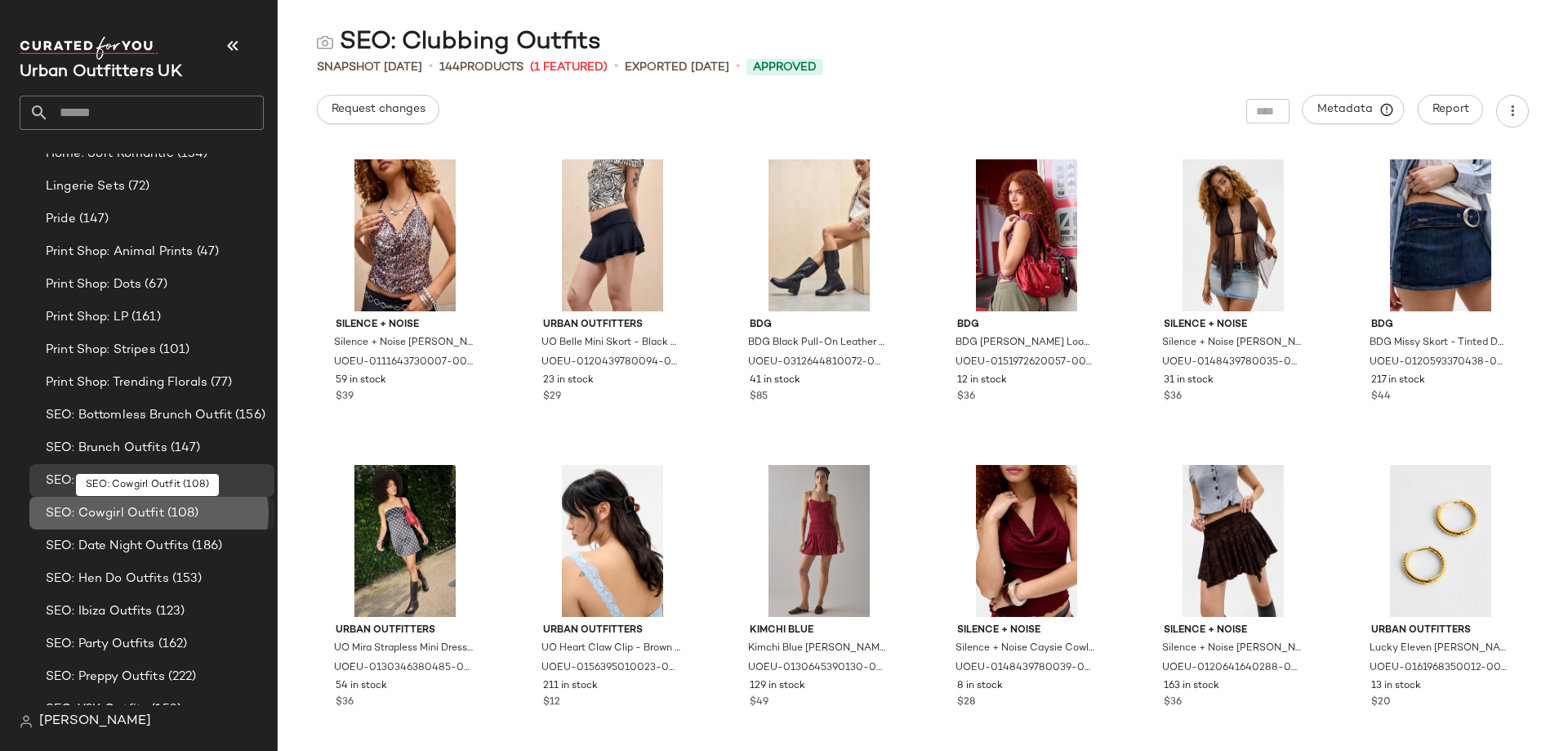
click at [138, 509] on span "SEO: Cowgirl Outfit" at bounding box center [105, 513] width 119 height 19
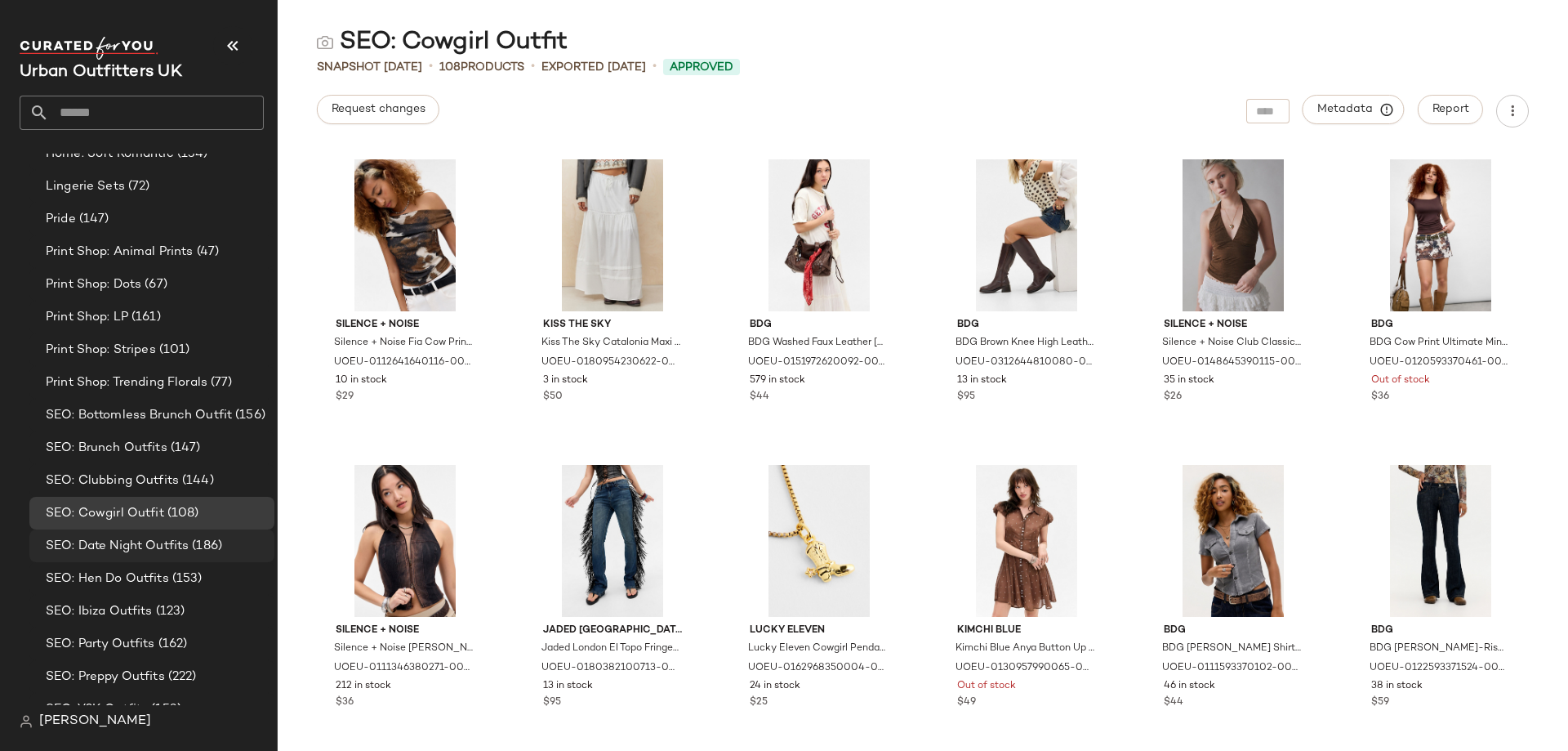
click at [158, 556] on div "SEO: Date Night Outfits (186)" at bounding box center [152, 546] width 245 height 33
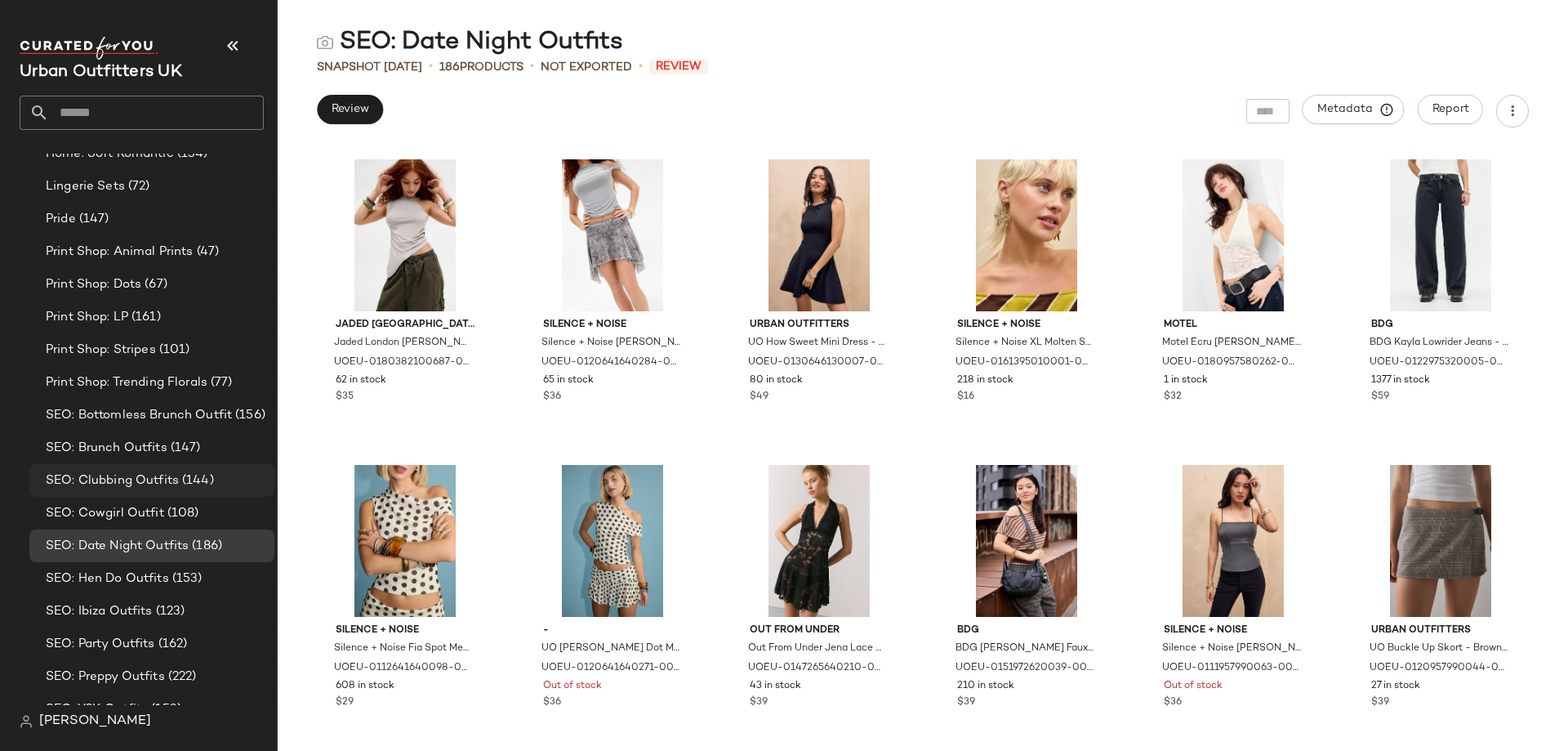
scroll to position [1797, 0]
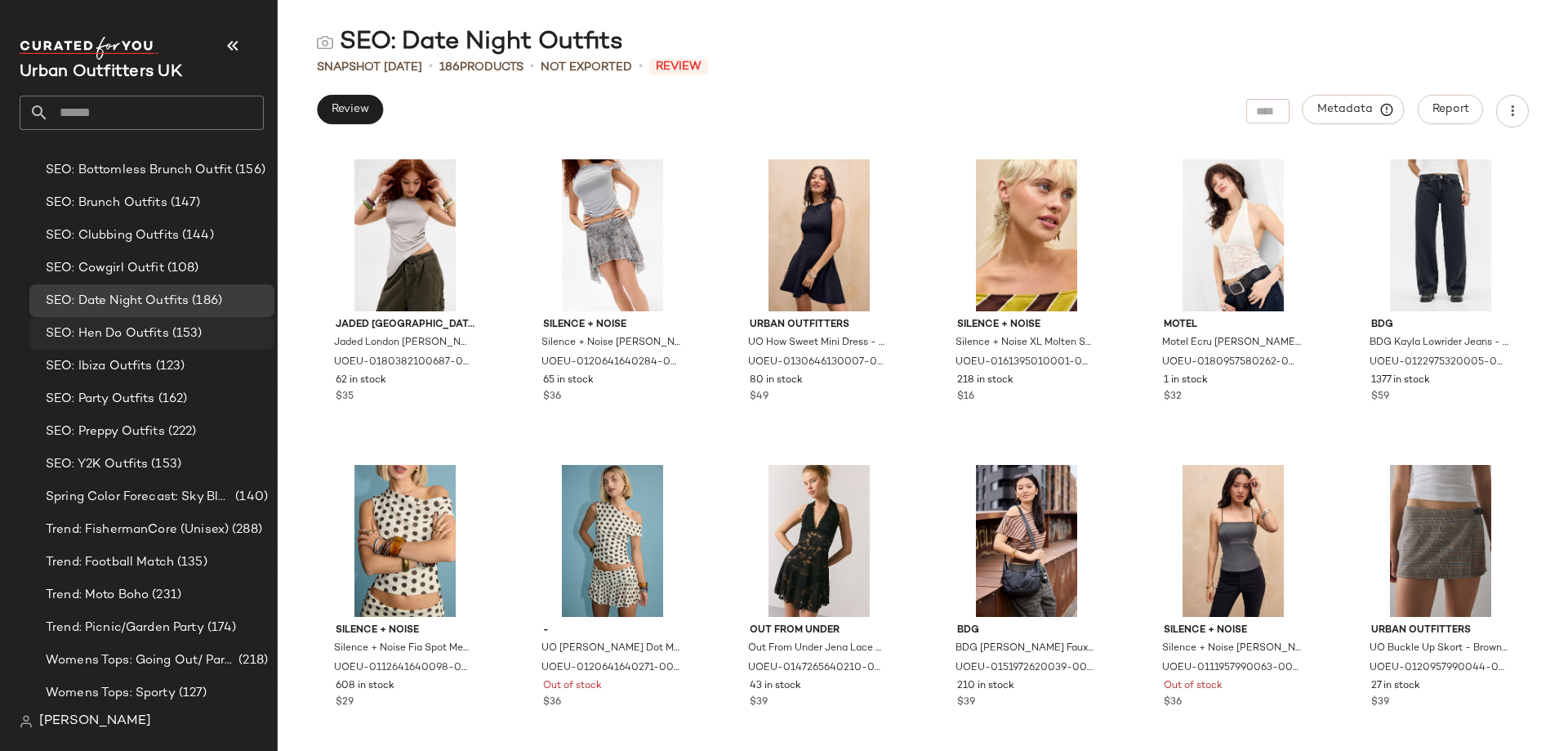
click at [121, 335] on span "SEO: Hen Do Outfits" at bounding box center [107, 333] width 124 height 19
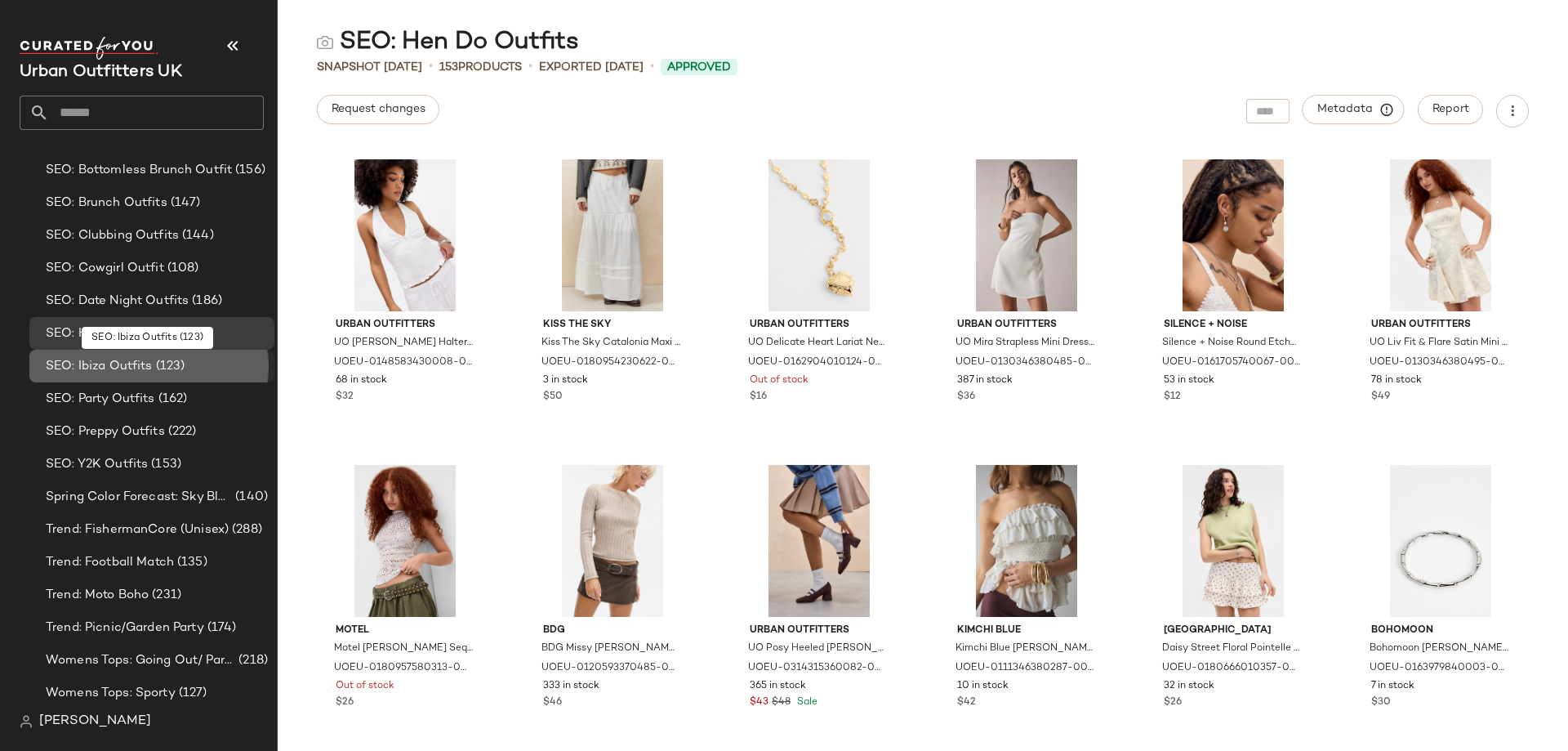
click at [126, 367] on span "SEO: Ibiza Outfits" at bounding box center [99, 366] width 107 height 19
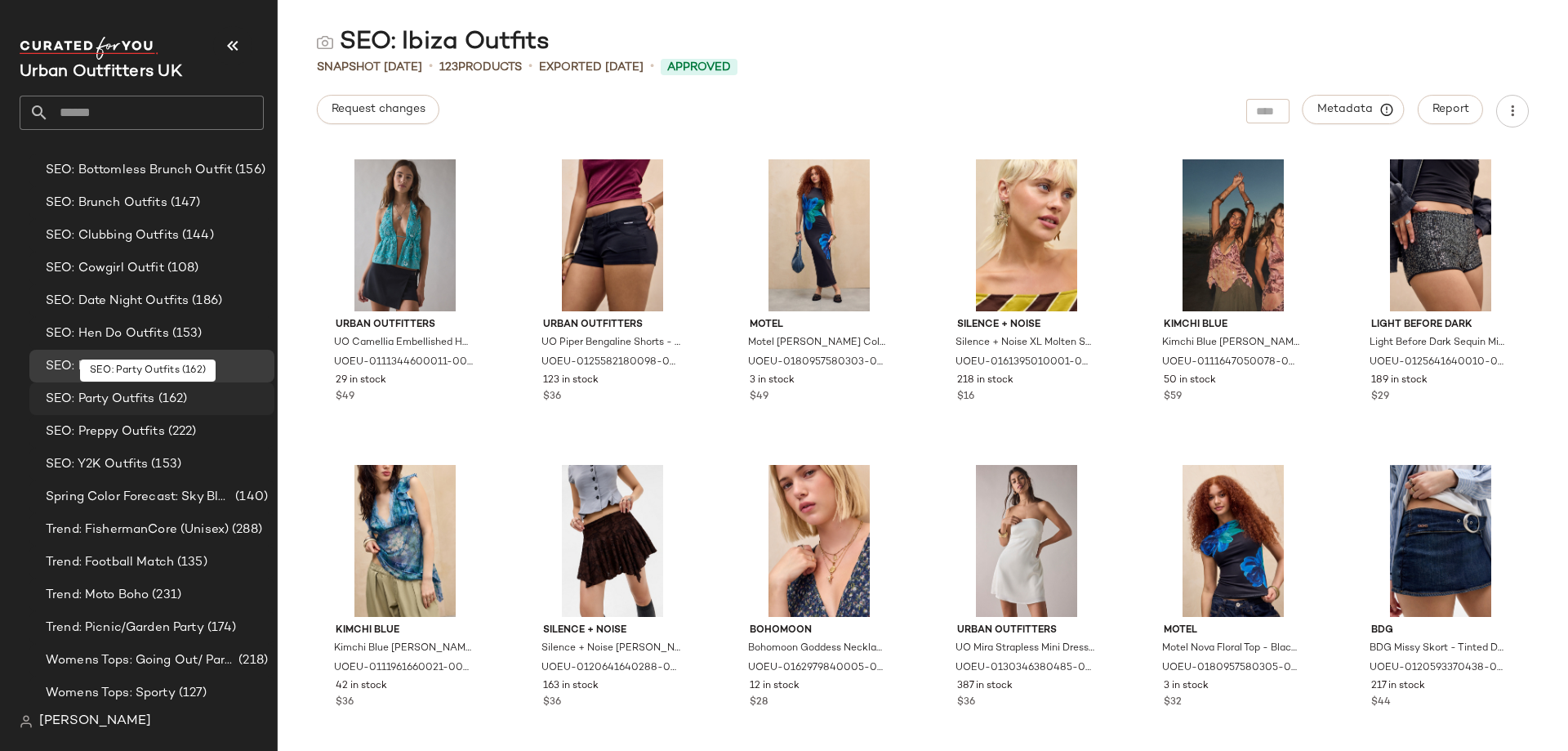
click at [95, 410] on div "SEO: Party Outfits (162)" at bounding box center [152, 399] width 245 height 33
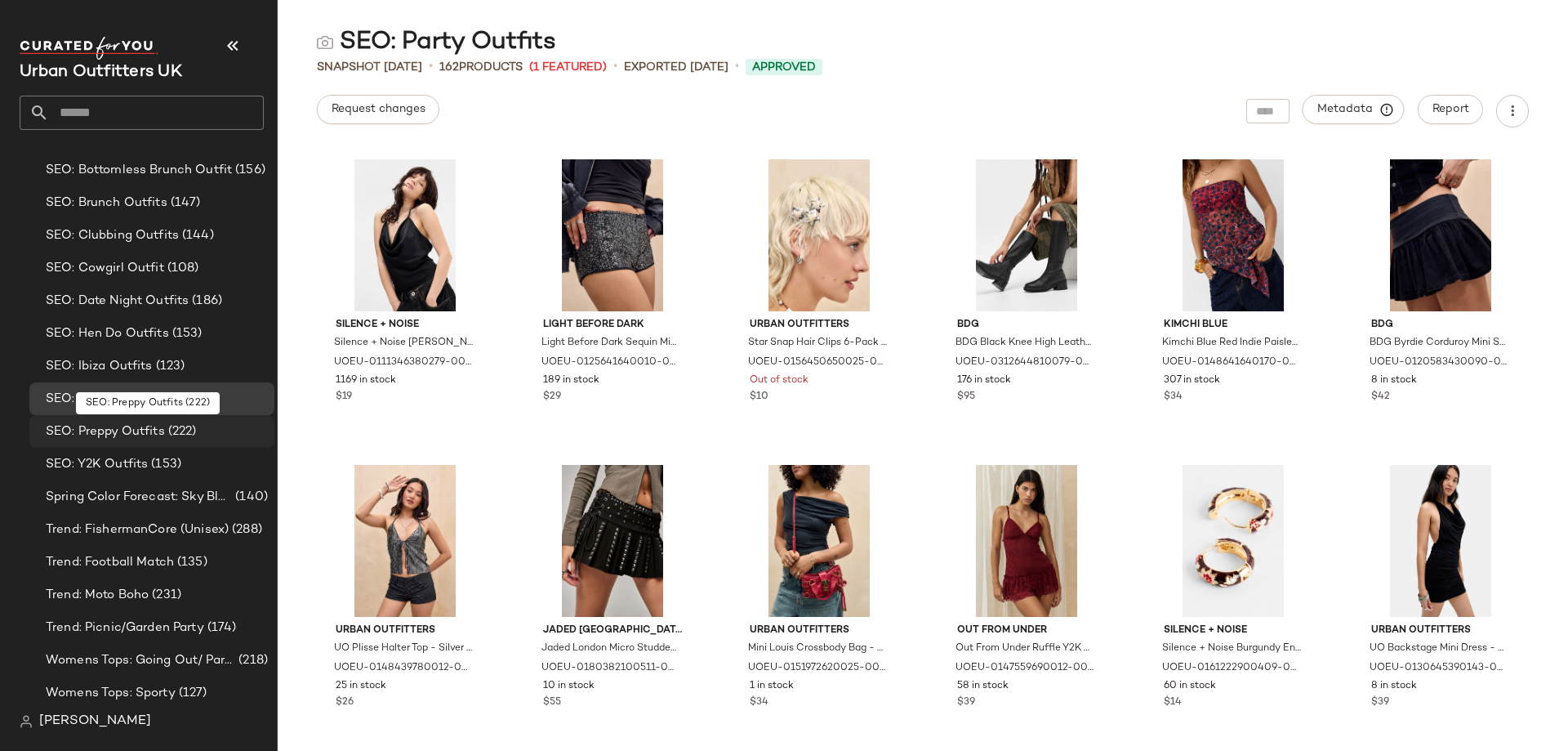
click at [85, 436] on span "SEO: Preppy Outfits" at bounding box center [105, 431] width 120 height 19
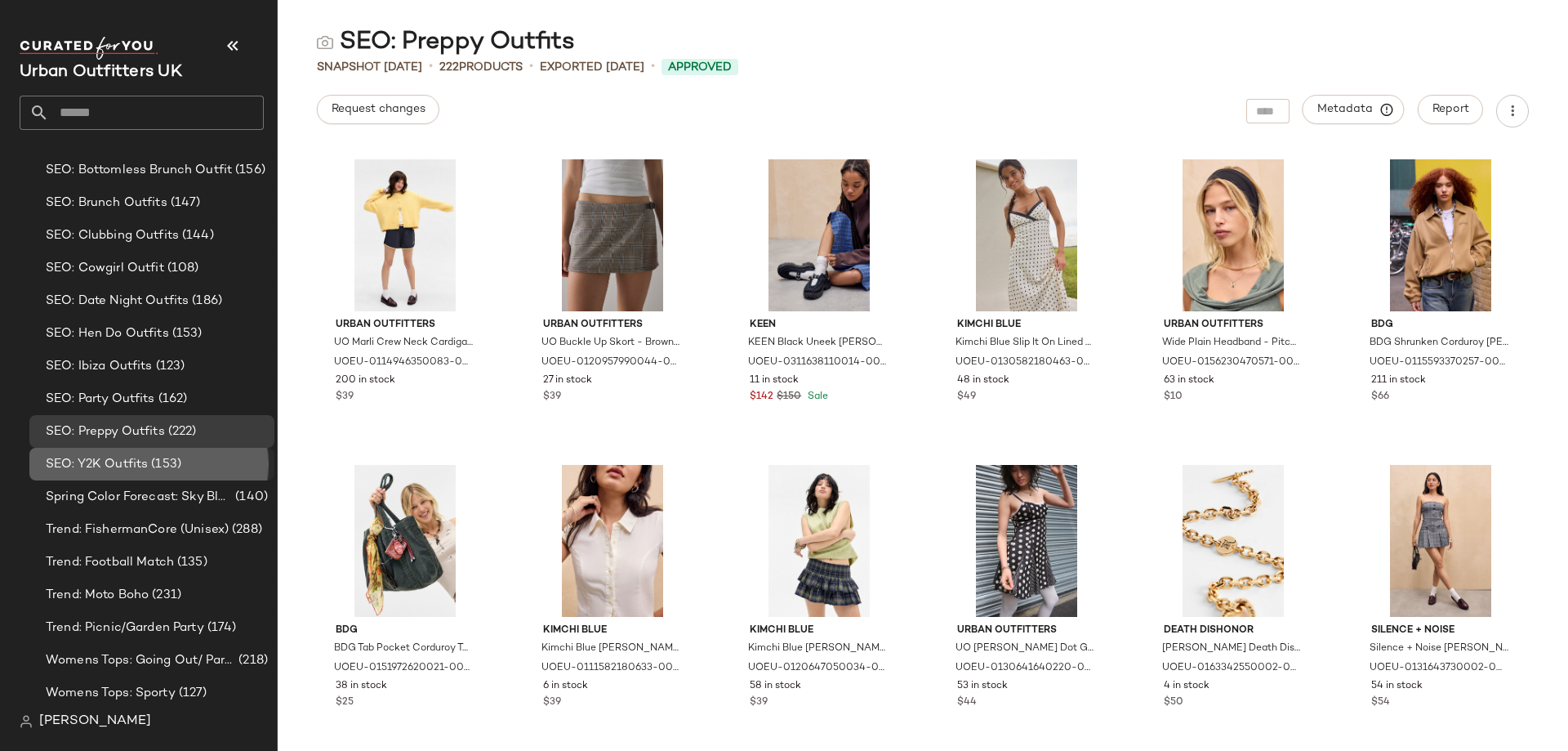
click at [108, 462] on span "SEO: Y2K Outfits" at bounding box center [96, 464] width 102 height 19
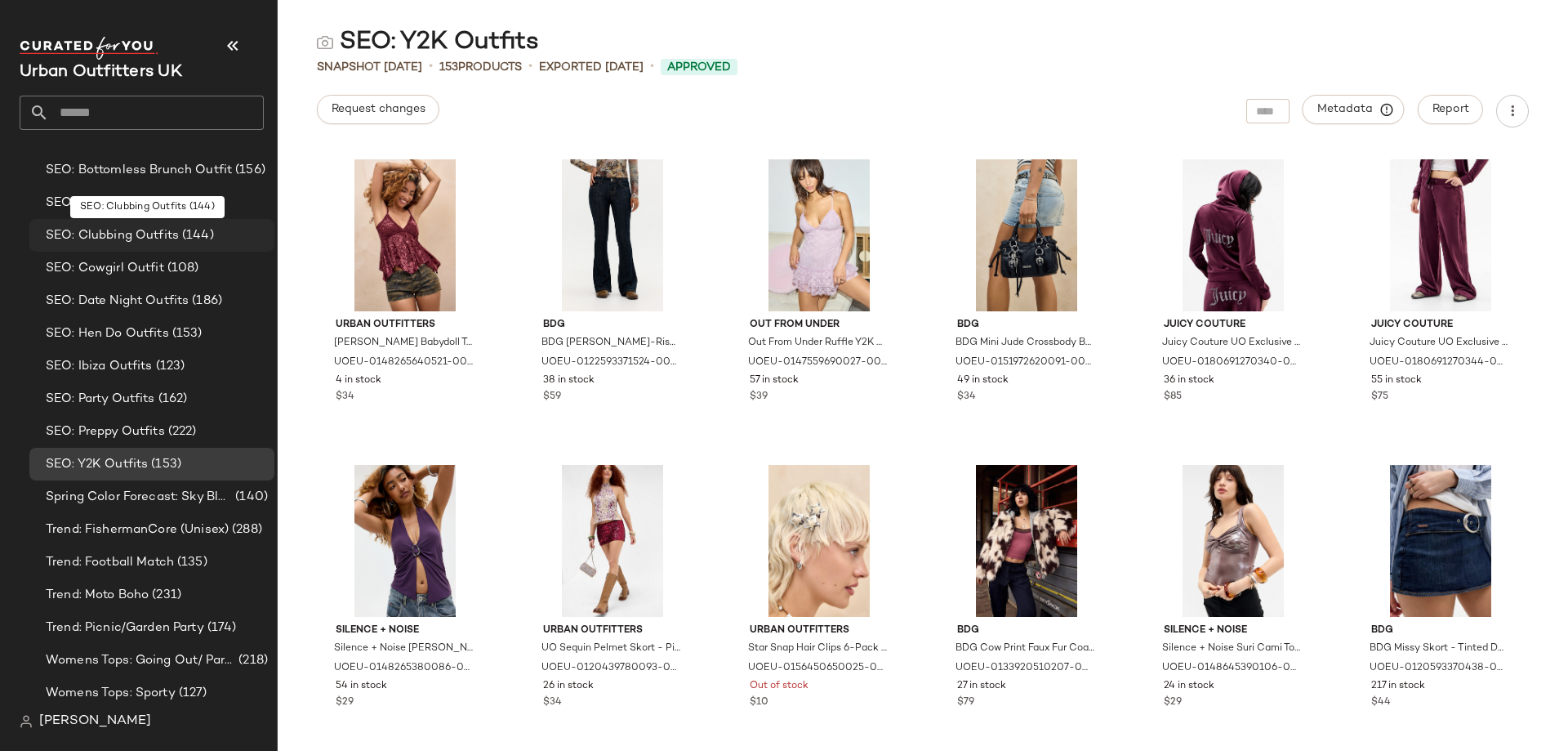
scroll to position [1866, 0]
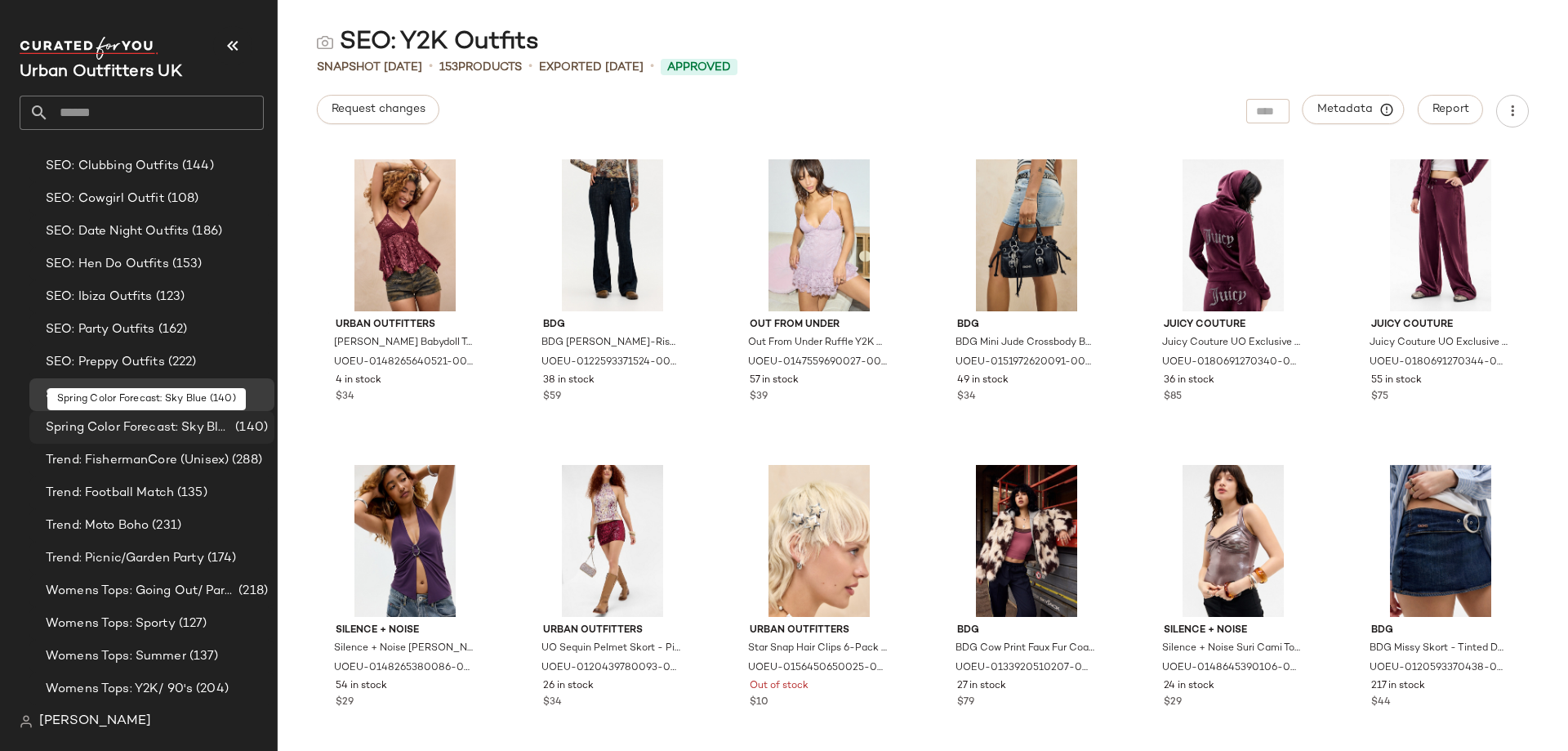
click at [120, 425] on span "Spring Color Forecast: Sky Blue" at bounding box center [138, 427] width 186 height 19
